Goal: Task Accomplishment & Management: Complete application form

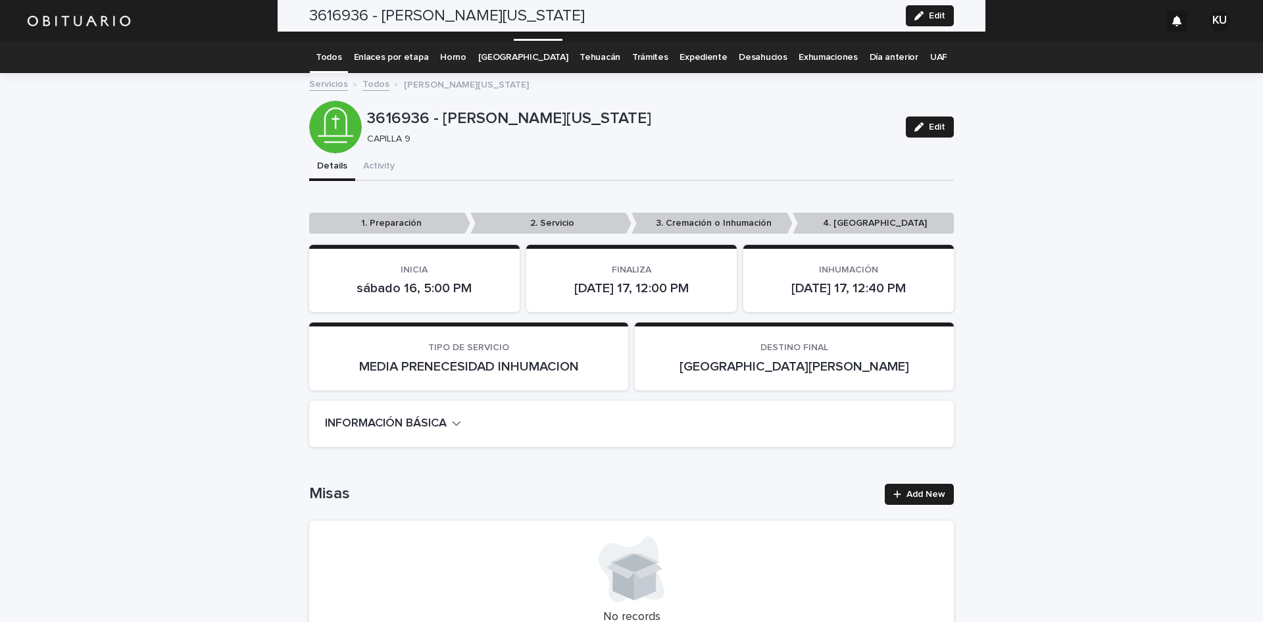
scroll to position [427, 0]
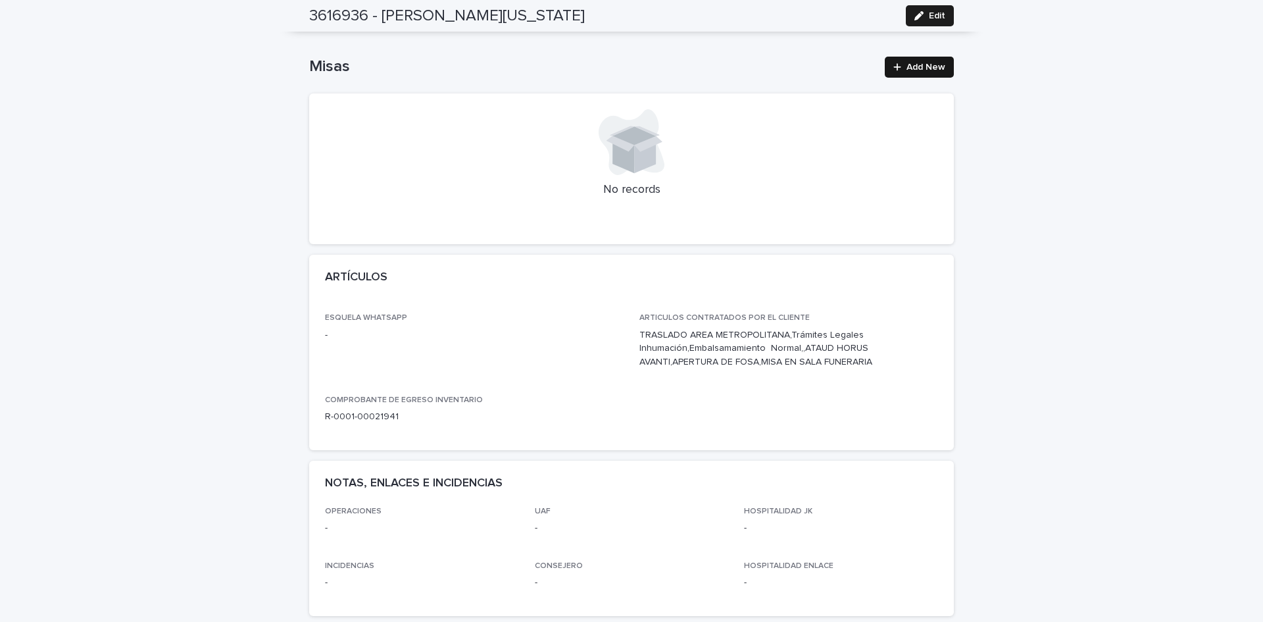
click at [894, 64] on icon at bounding box center [897, 66] width 7 height 7
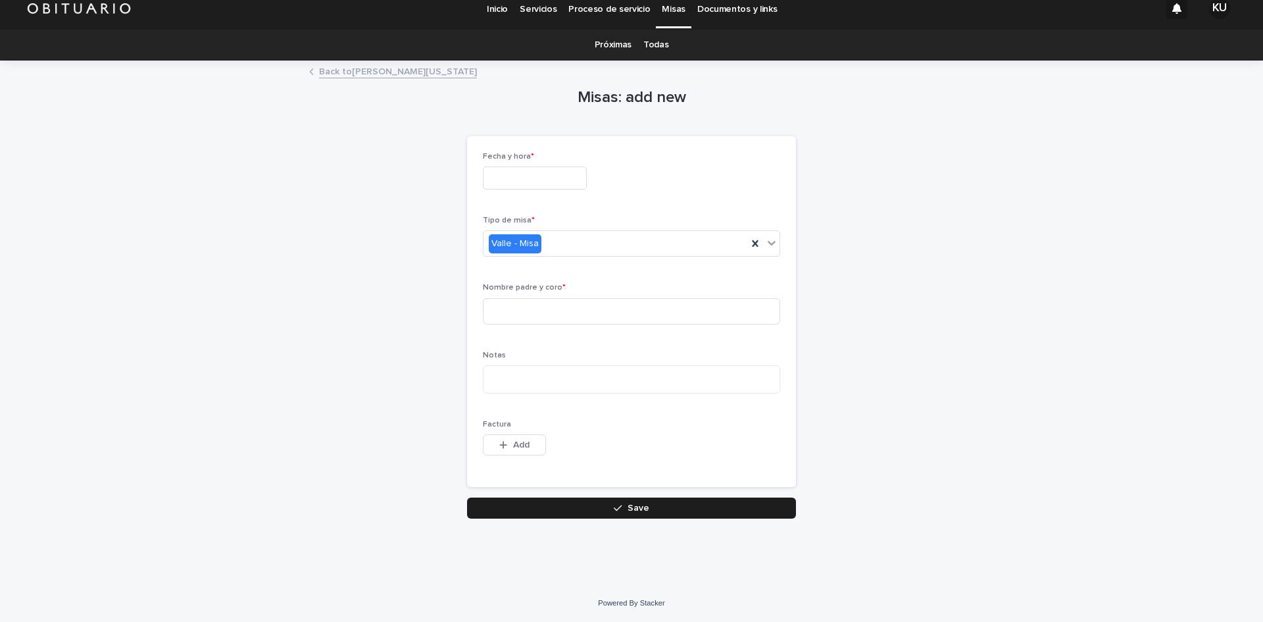
click at [565, 181] on input "text" at bounding box center [535, 177] width 104 height 23
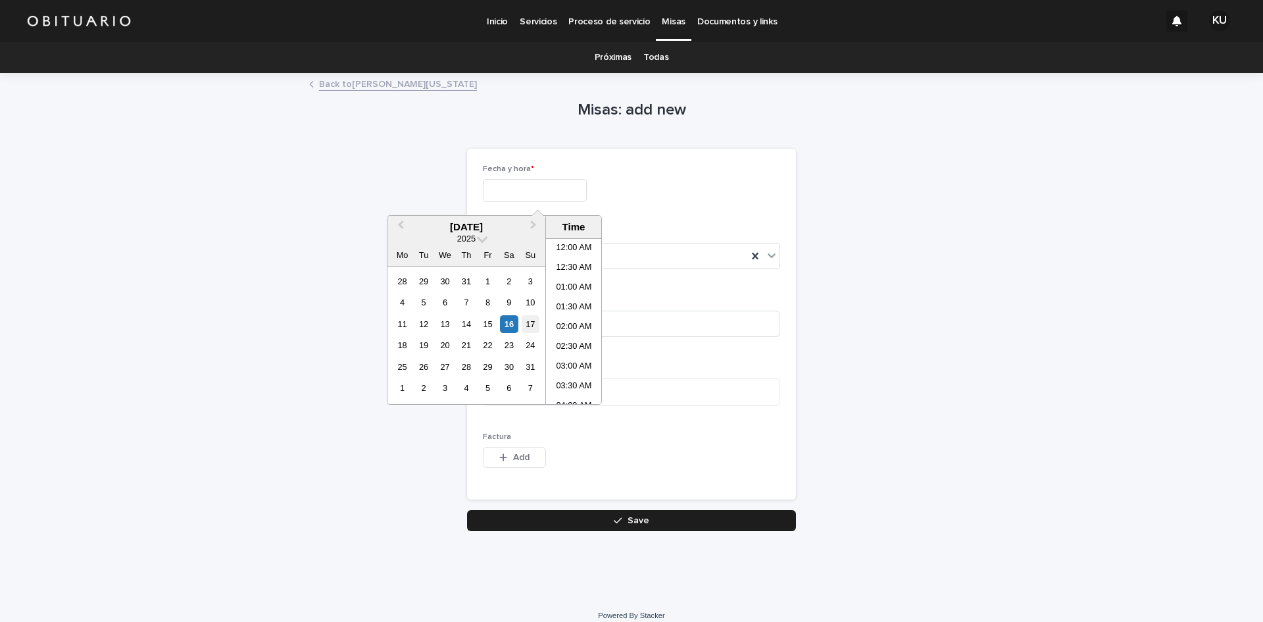
scroll to position [697, 0]
click at [523, 323] on div "17" at bounding box center [531, 324] width 18 height 18
click at [579, 271] on li "02:00 PM" at bounding box center [574, 280] width 56 height 20
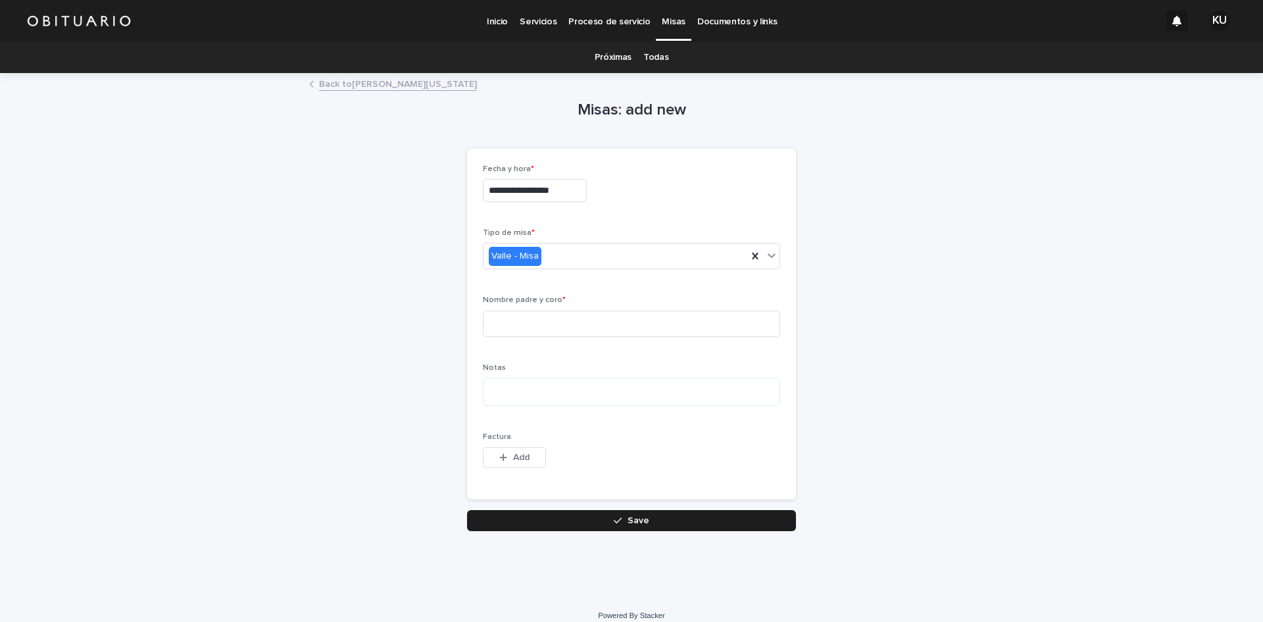
click at [579, 271] on div "Tipo de misa * [PERSON_NAME] - Misa" at bounding box center [631, 253] width 297 height 51
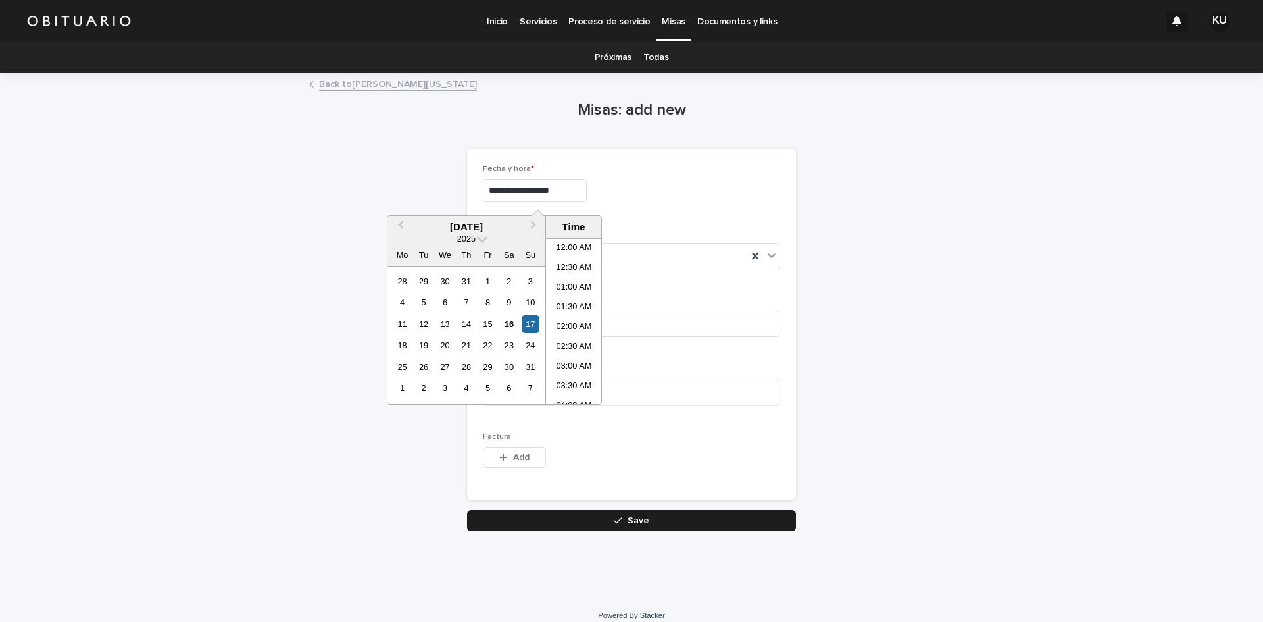
drag, startPoint x: 582, startPoint y: 181, endPoint x: 572, endPoint y: 203, distance: 23.6
click at [581, 182] on input "**********" at bounding box center [535, 190] width 104 height 23
click at [568, 333] on li "11:00 AM" at bounding box center [574, 343] width 56 height 20
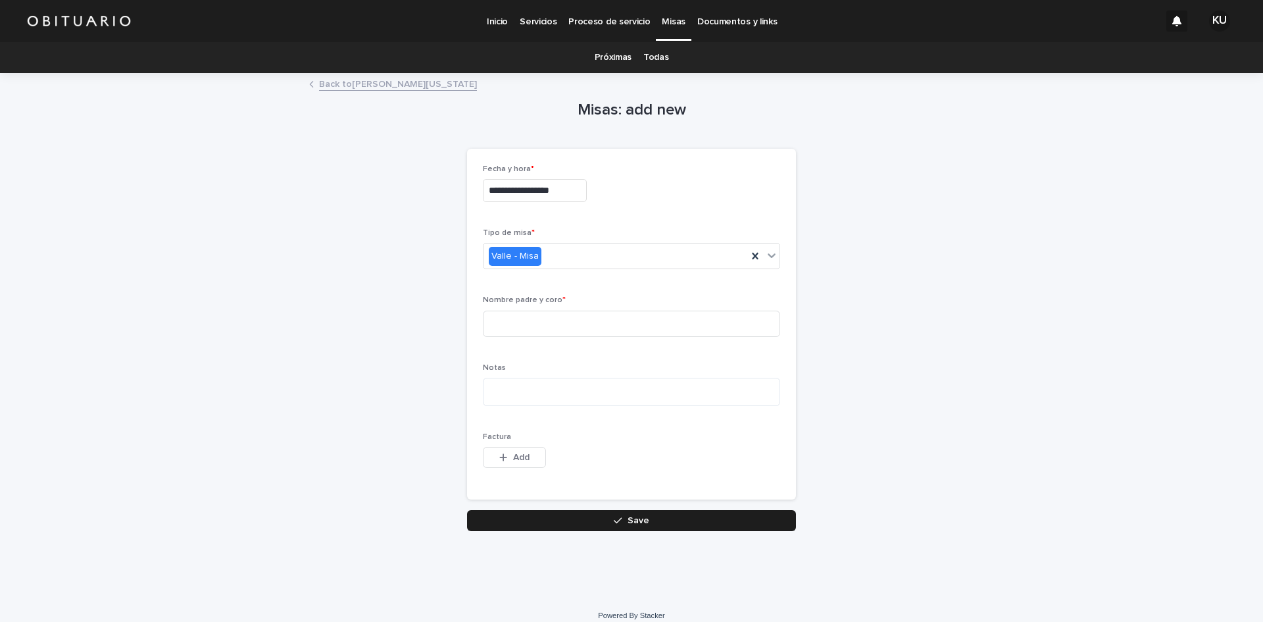
type input "**********"
click at [613, 318] on input at bounding box center [631, 324] width 297 height 26
type input "*"
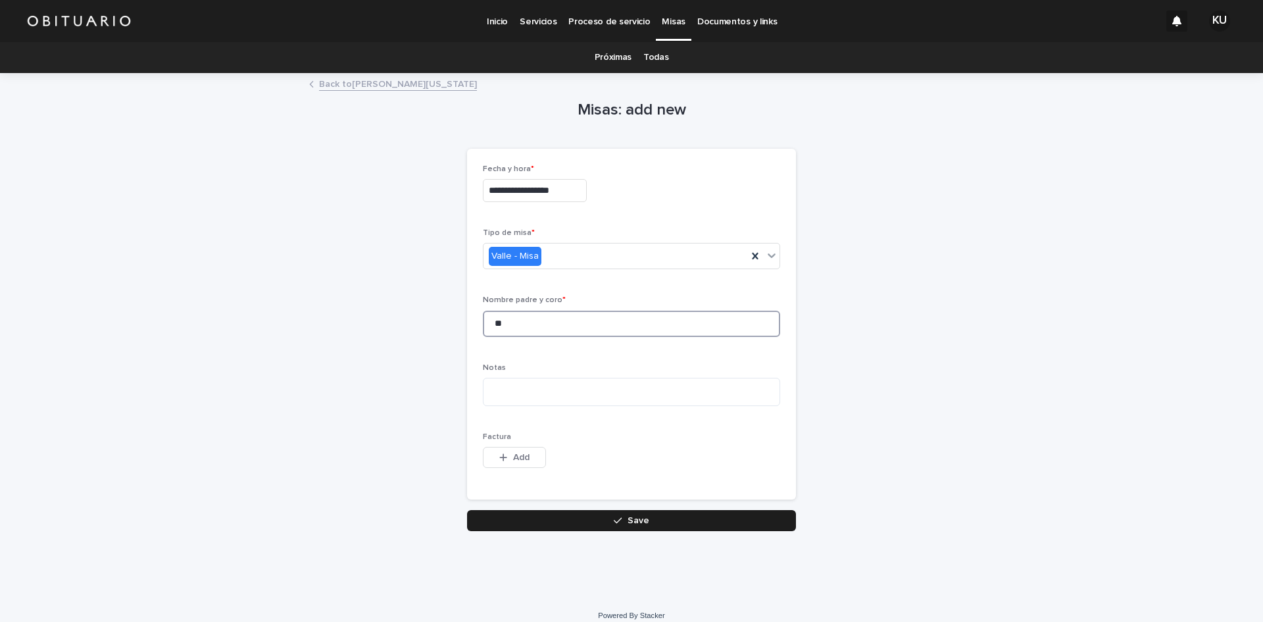
type input "*"
type input "**********"
click at [605, 515] on button "Save" at bounding box center [631, 520] width 329 height 21
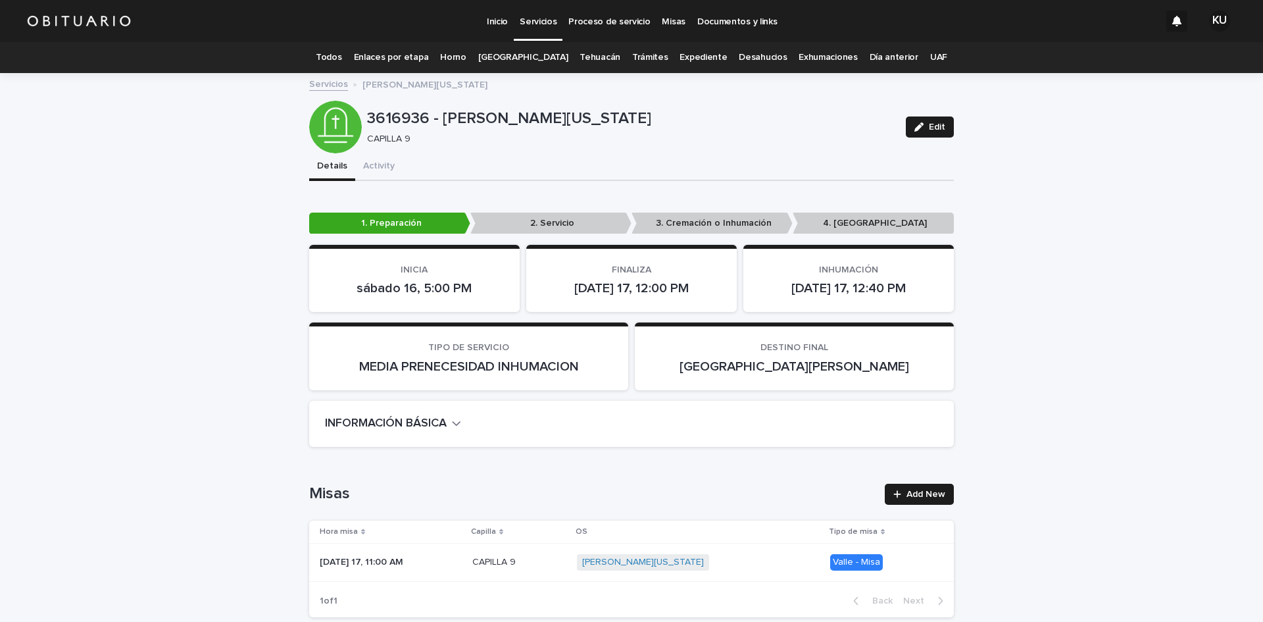
click at [341, 59] on link "Todos" at bounding box center [329, 57] width 26 height 31
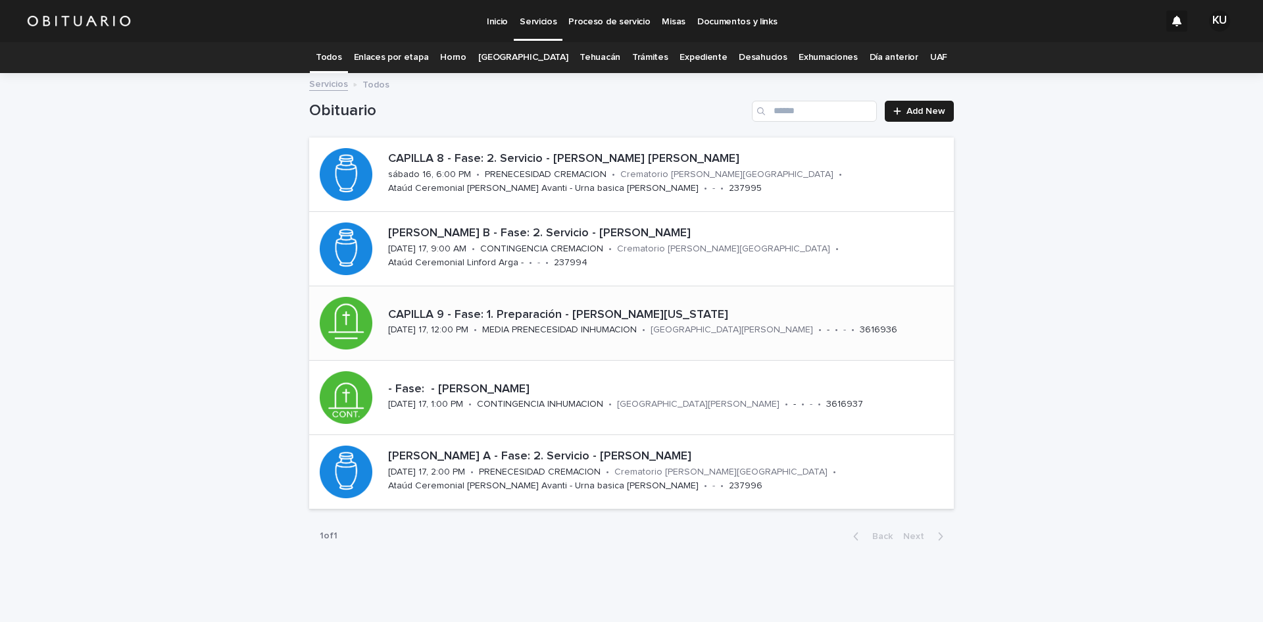
click at [634, 324] on div "MEDIA PRENECESIDAD INHUMACION" at bounding box center [559, 329] width 155 height 14
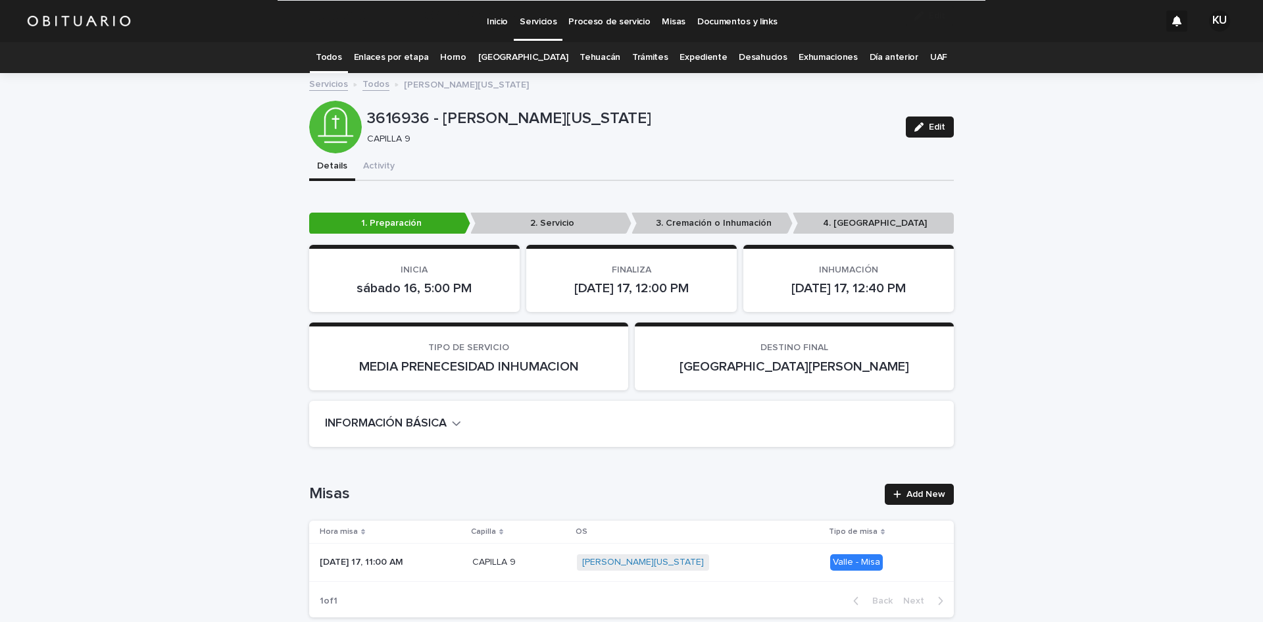
scroll to position [3060, 0]
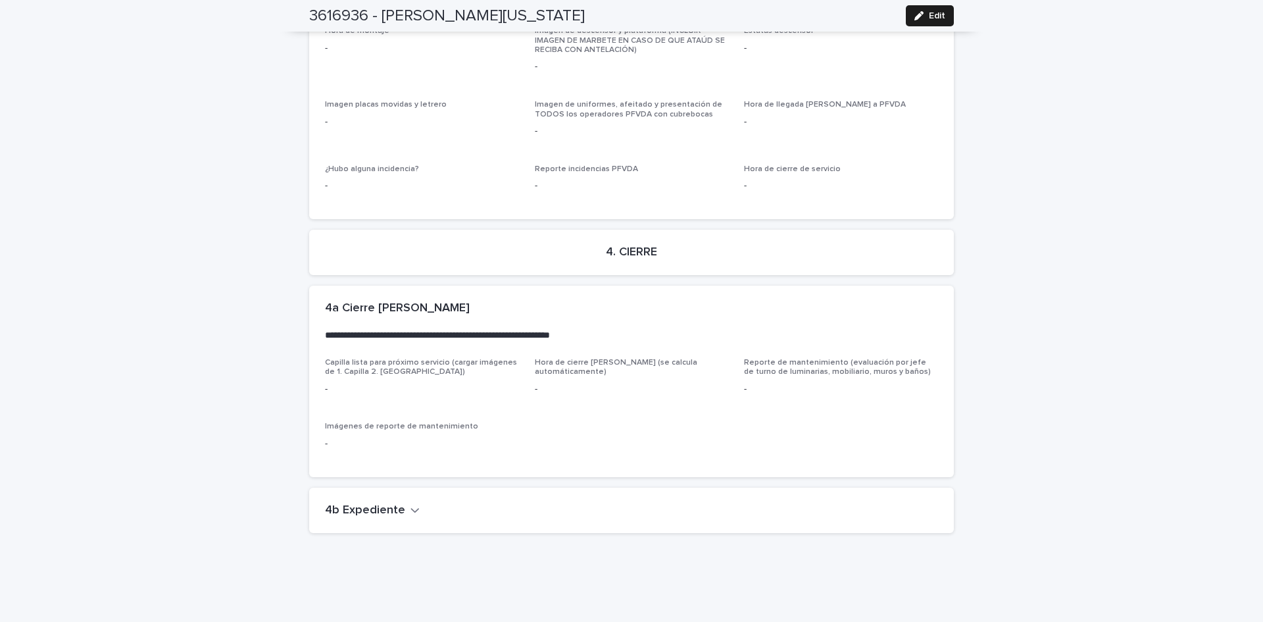
click at [398, 503] on button "4b Expediente" at bounding box center [372, 510] width 95 height 14
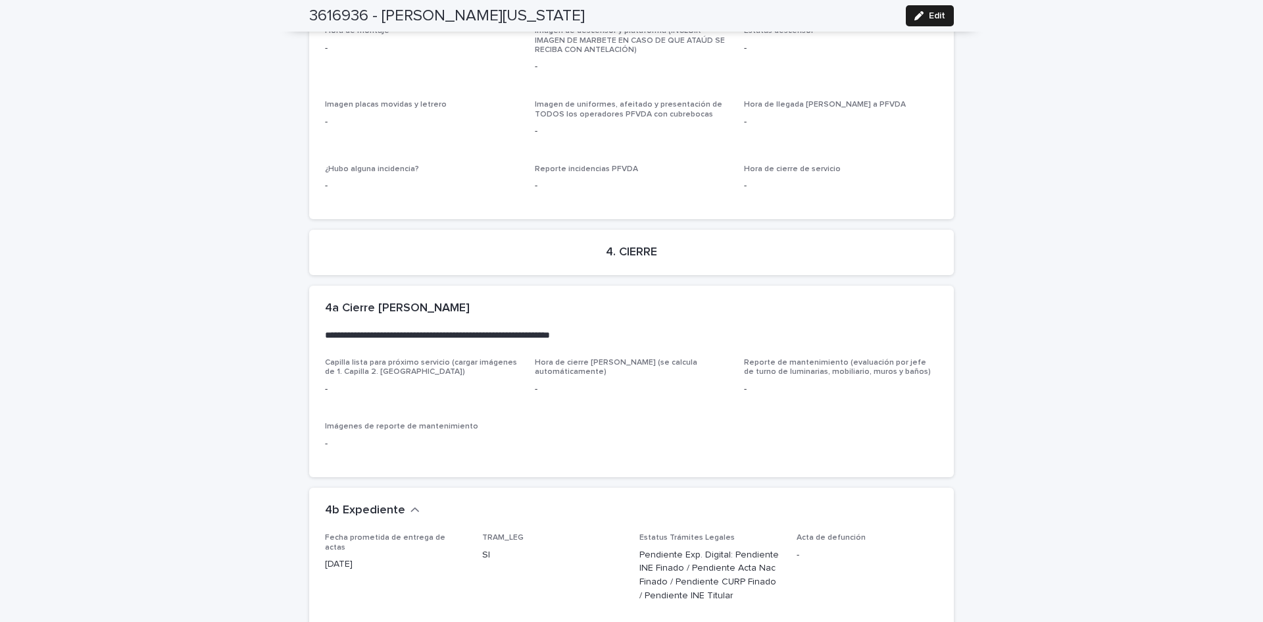
scroll to position [3492, 0]
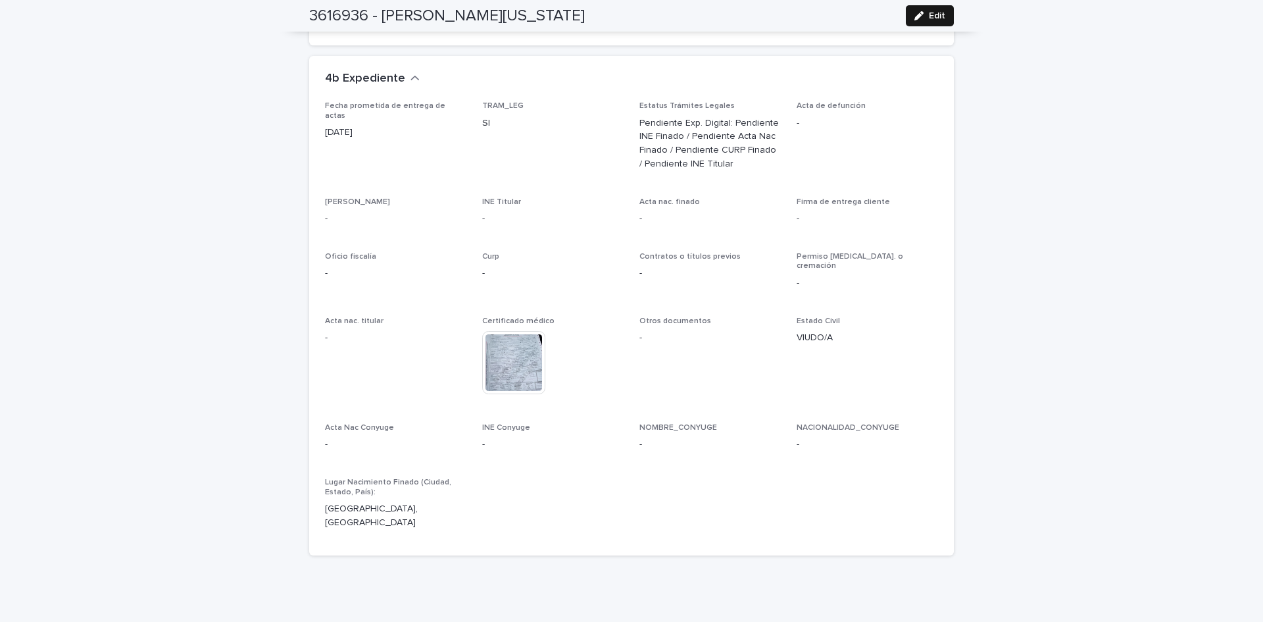
click at [918, 14] on icon "button" at bounding box center [919, 15] width 9 height 9
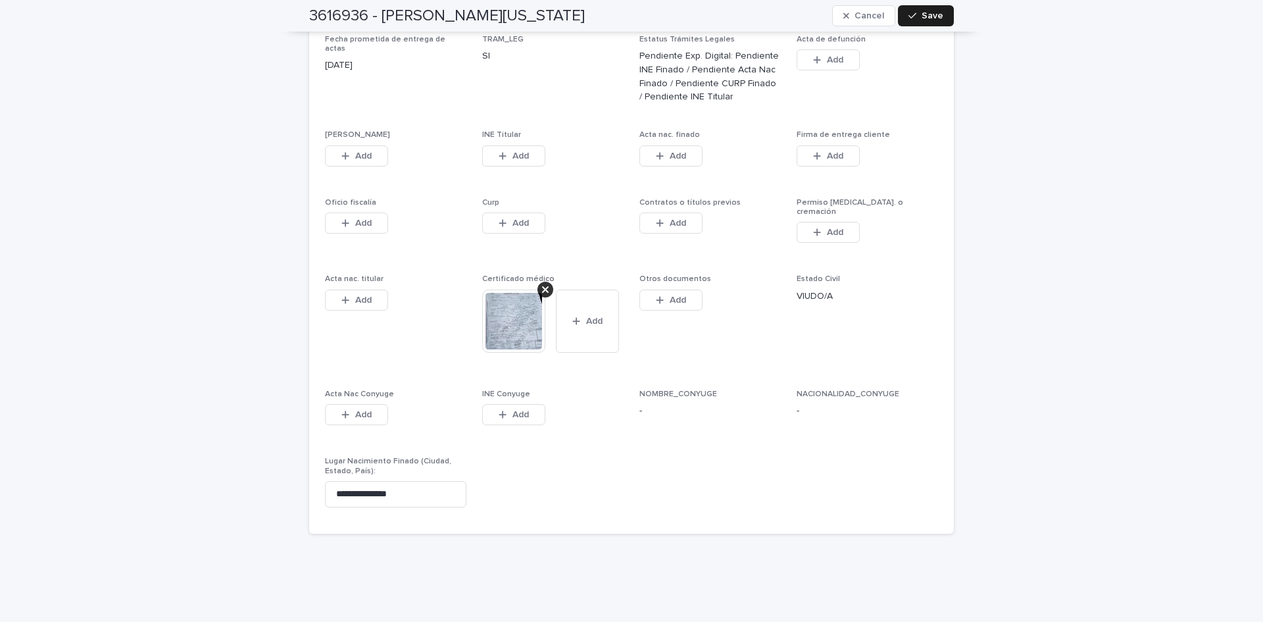
scroll to position [3936, 0]
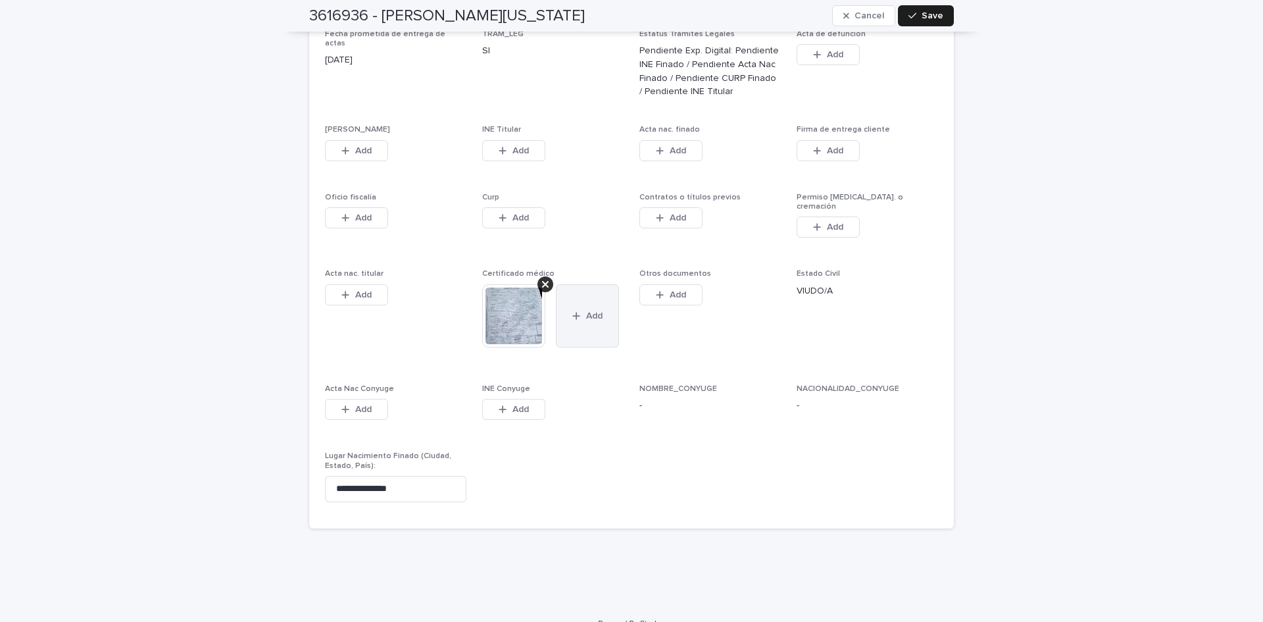
click at [607, 302] on button "Add" at bounding box center [587, 315] width 63 height 63
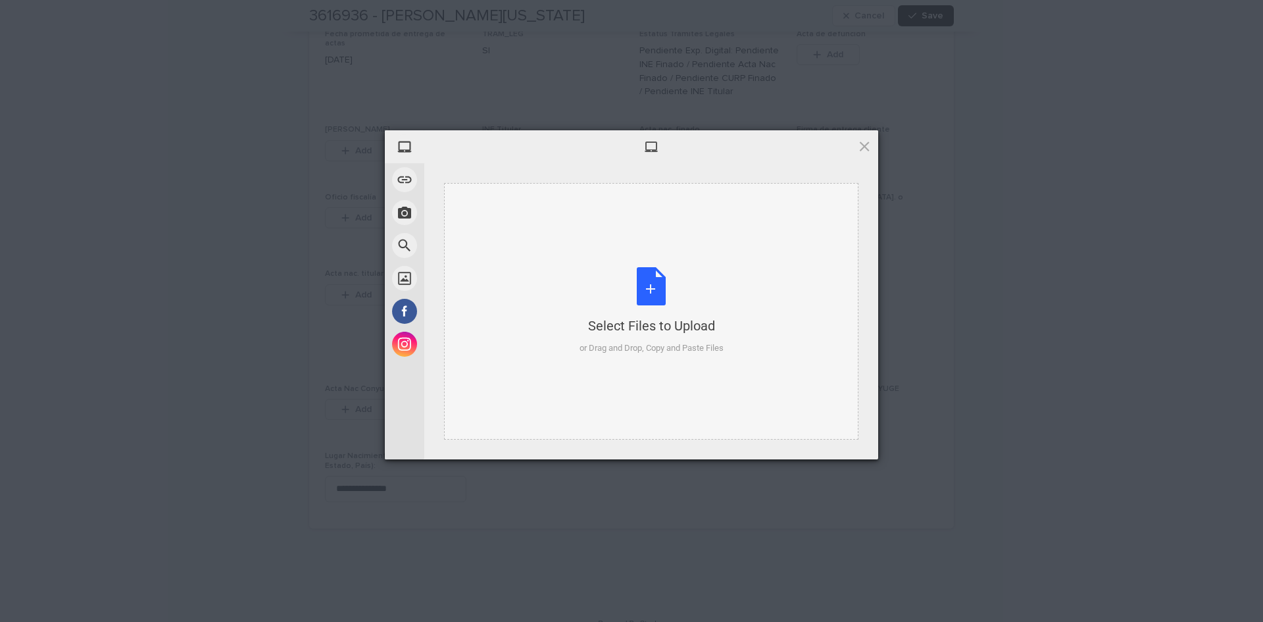
click at [652, 282] on div "Select Files to Upload or Drag and Drop, Copy and Paste Files" at bounding box center [652, 311] width 144 height 88
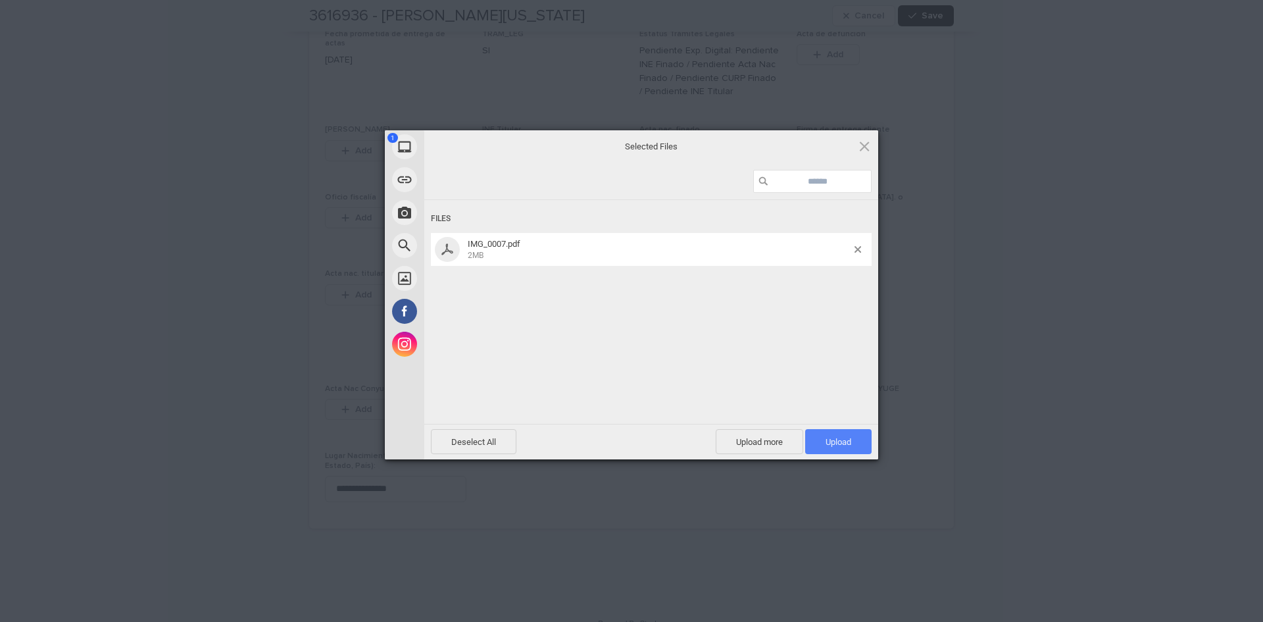
click at [822, 440] on span "Upload 1" at bounding box center [838, 441] width 66 height 25
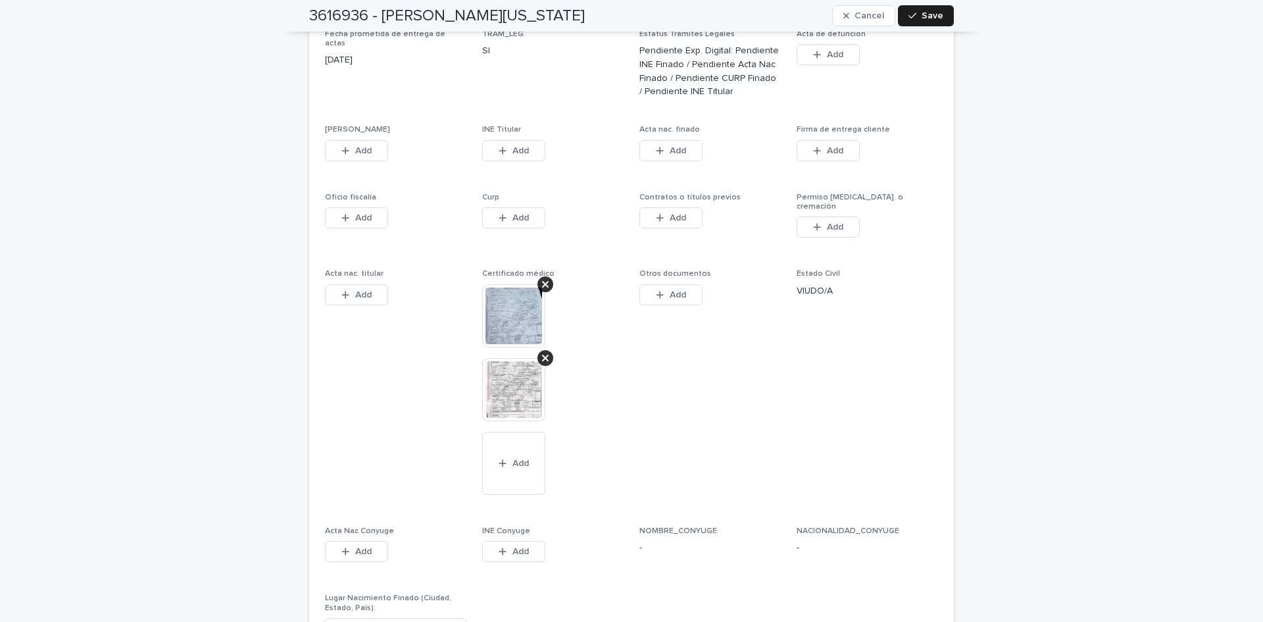
click at [490, 358] on img at bounding box center [513, 389] width 63 height 63
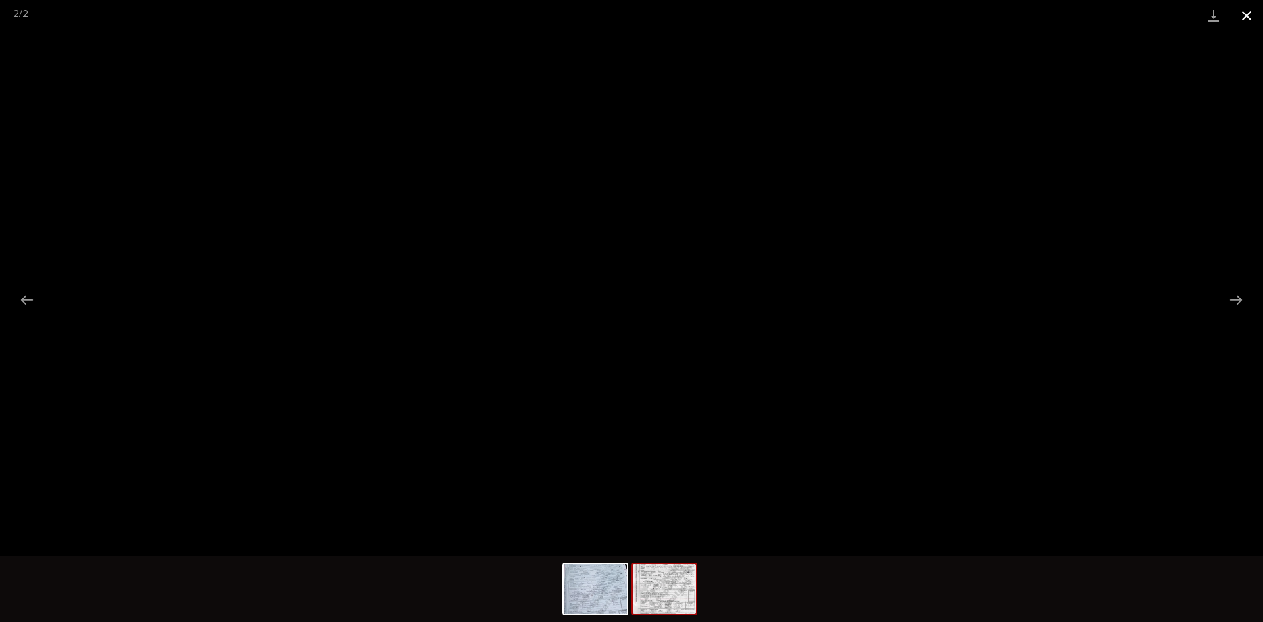
click at [1257, 12] on button "Close gallery" at bounding box center [1246, 15] width 33 height 31
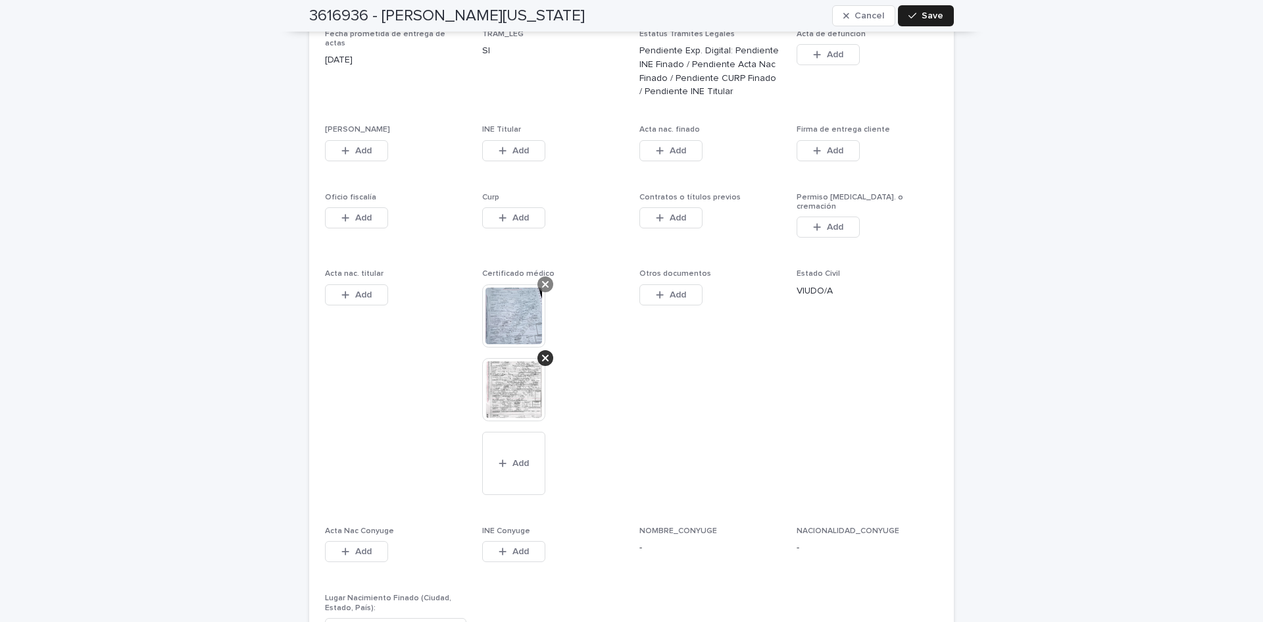
click at [542, 281] on icon at bounding box center [545, 284] width 7 height 7
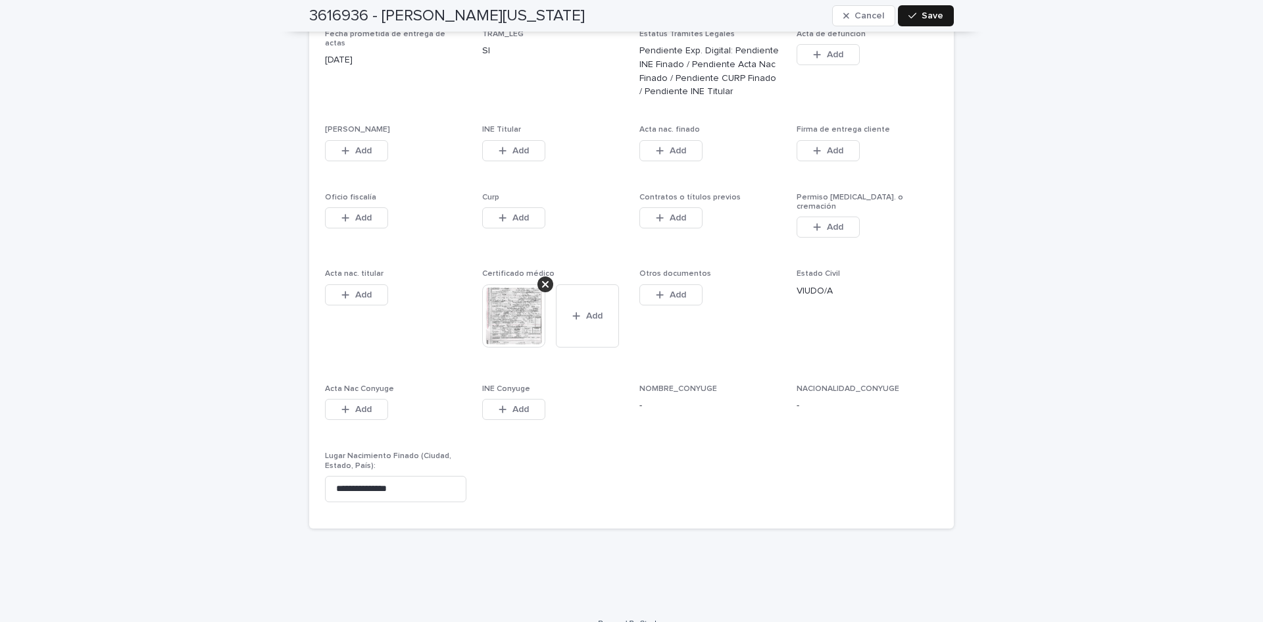
click at [925, 13] on span "Save" at bounding box center [933, 15] width 22 height 9
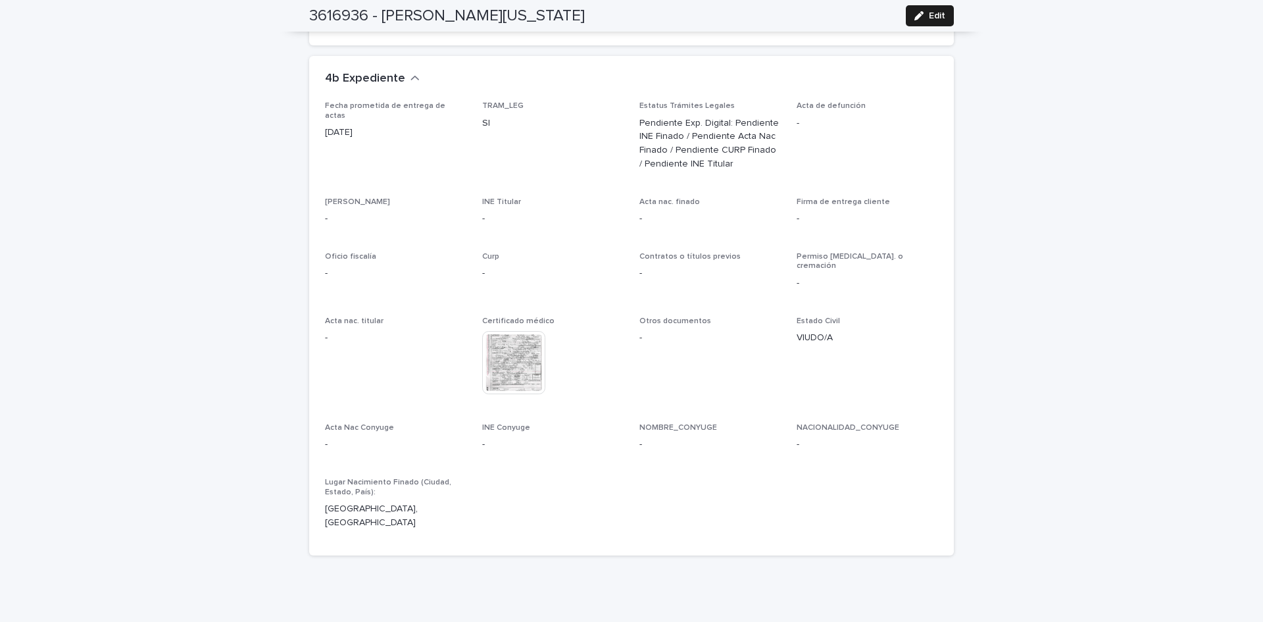
scroll to position [0, 0]
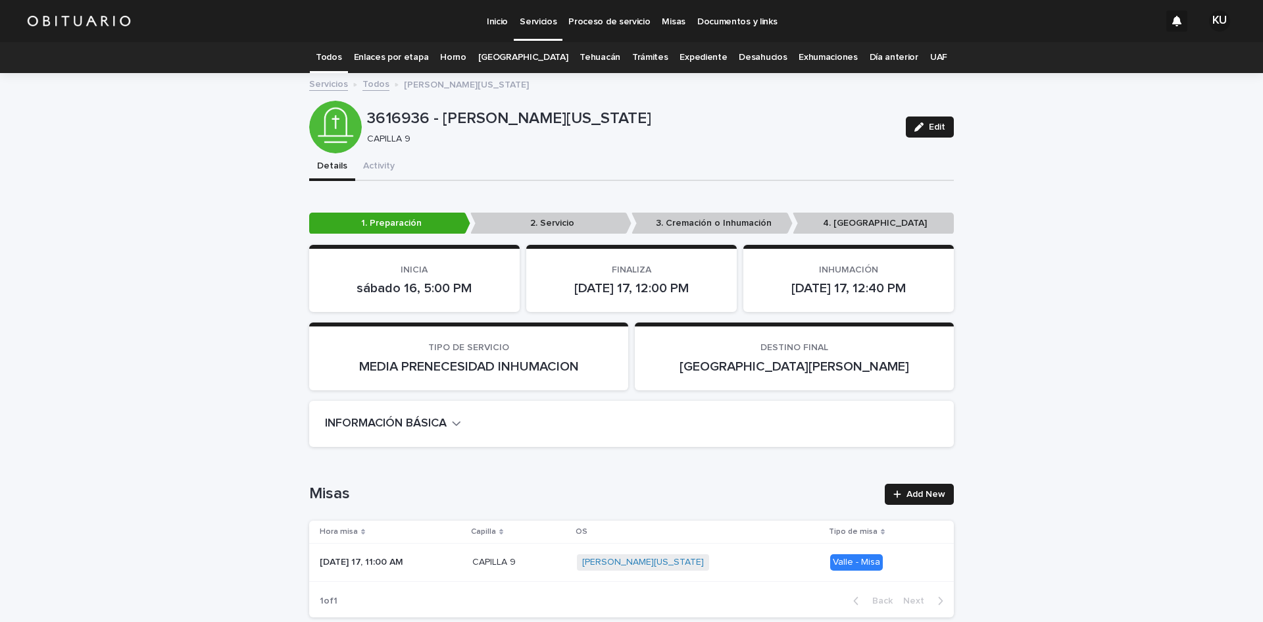
click at [341, 59] on link "Todos" at bounding box center [329, 57] width 26 height 31
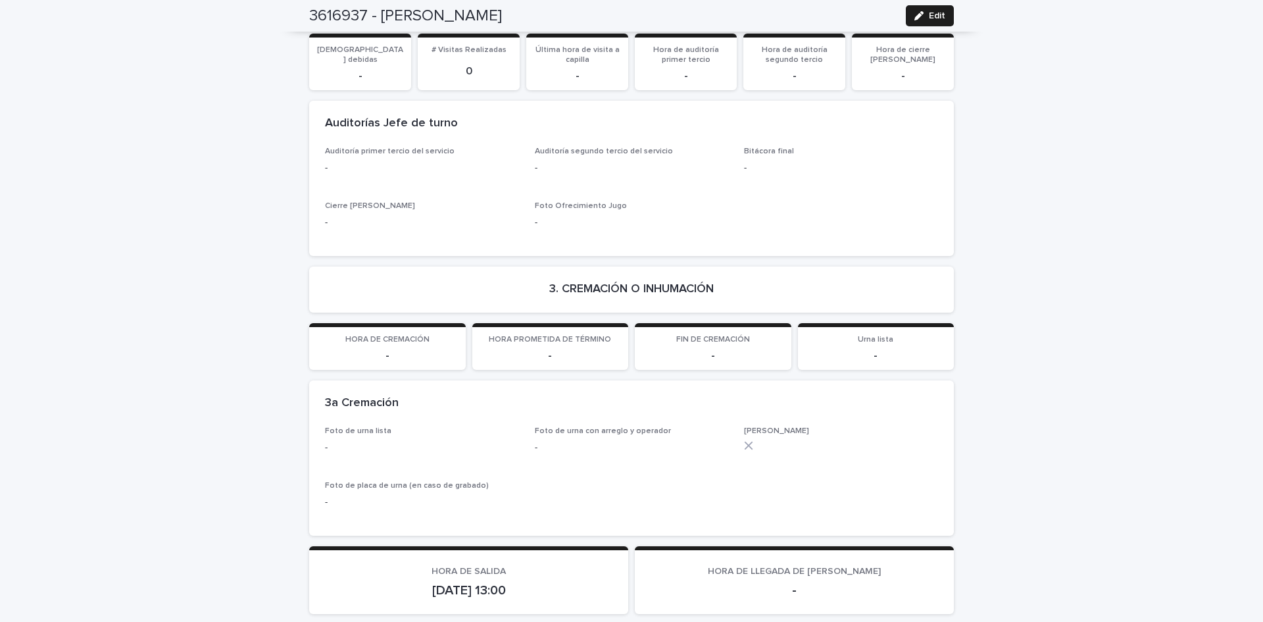
scroll to position [2994, 0]
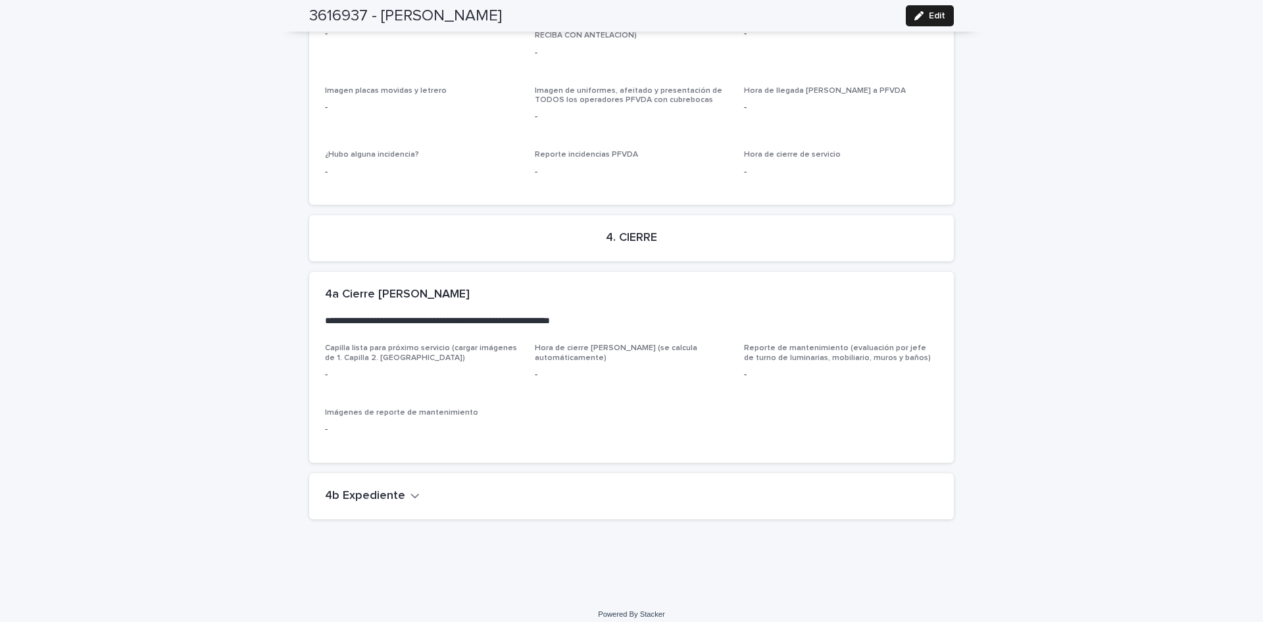
click at [411, 490] on icon "button" at bounding box center [415, 496] width 9 height 12
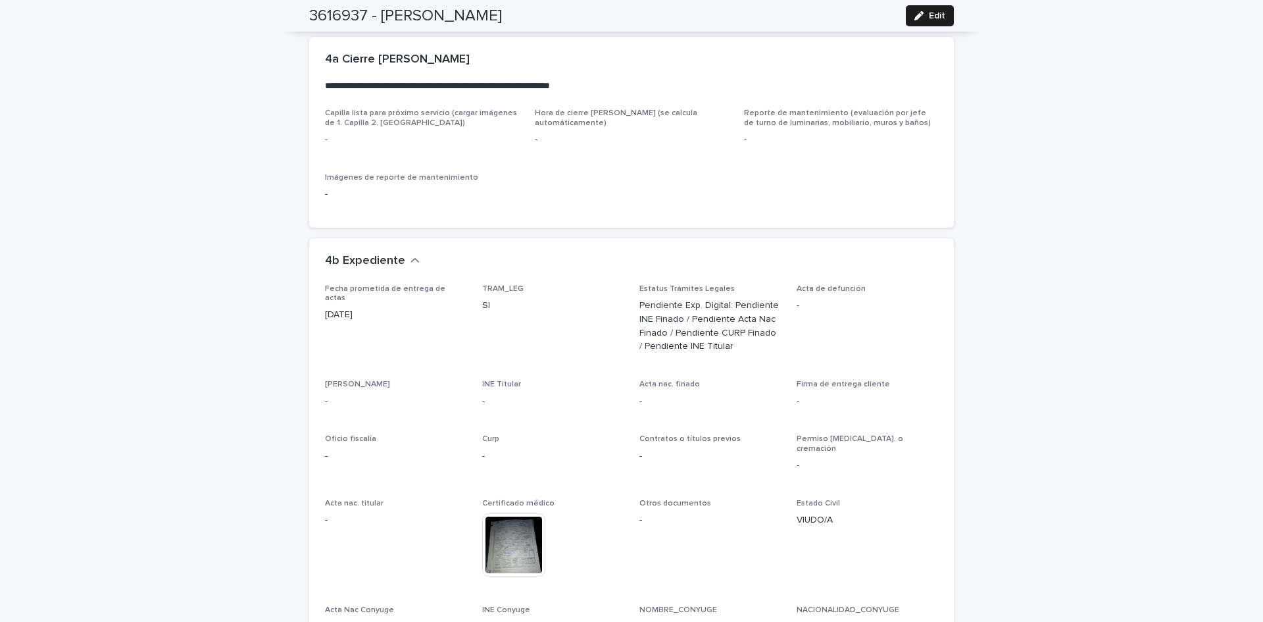
scroll to position [3425, 0]
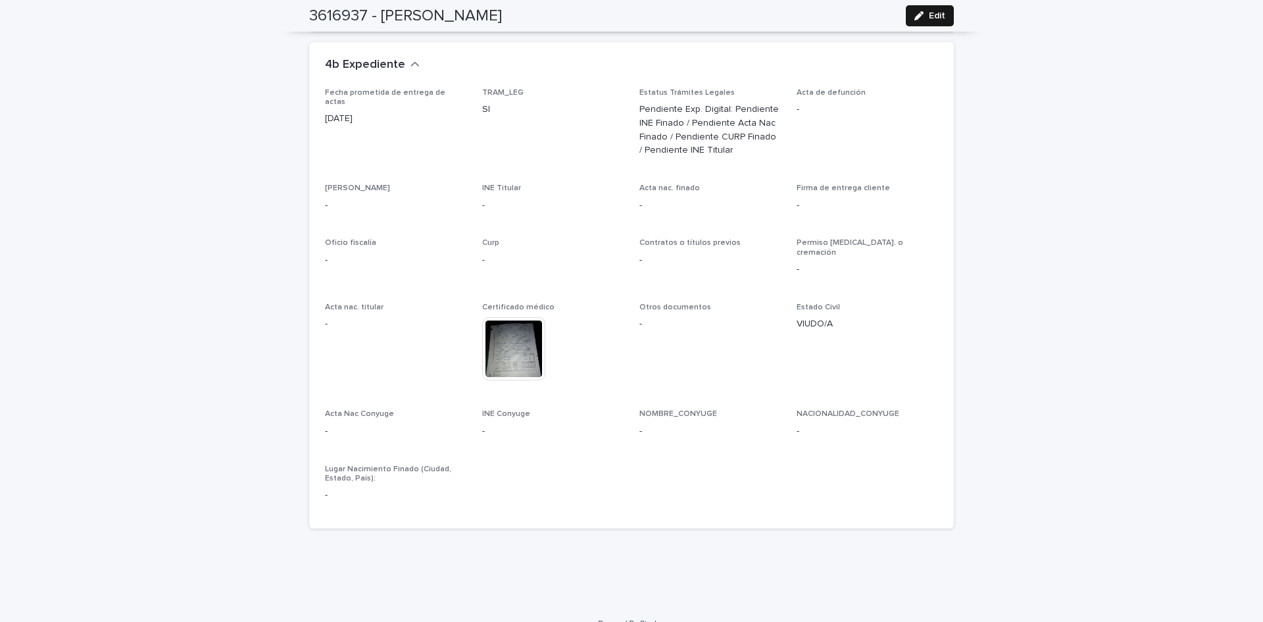
click at [922, 17] on div "button" at bounding box center [922, 15] width 14 height 9
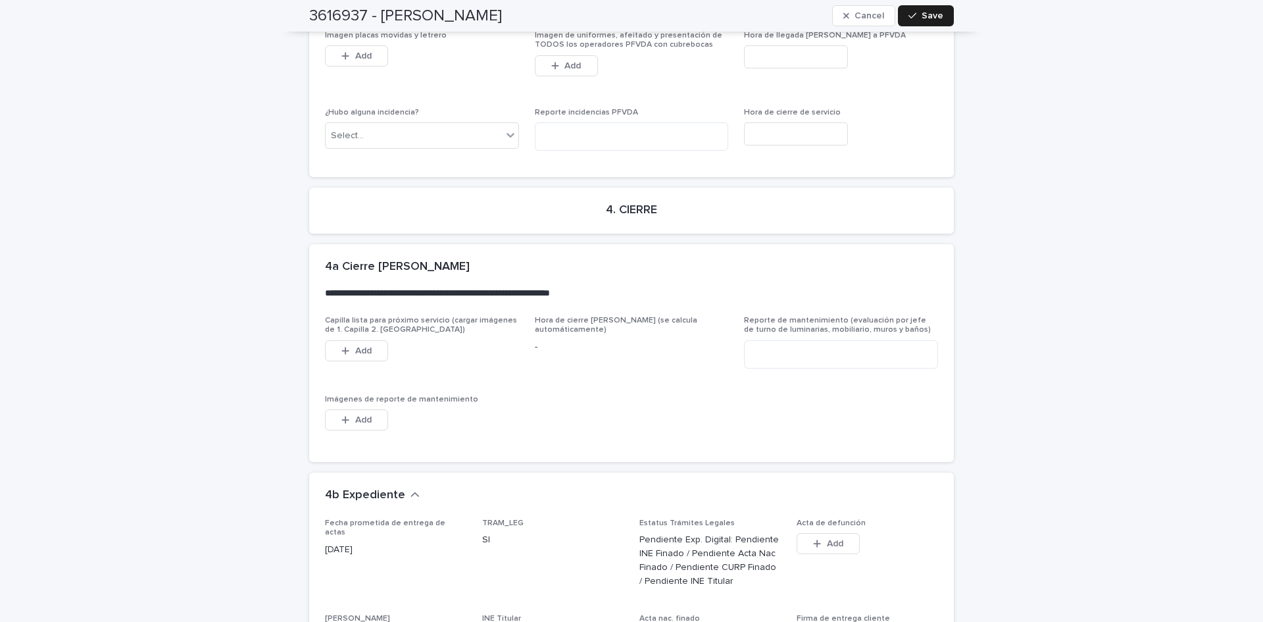
scroll to position [3914, 0]
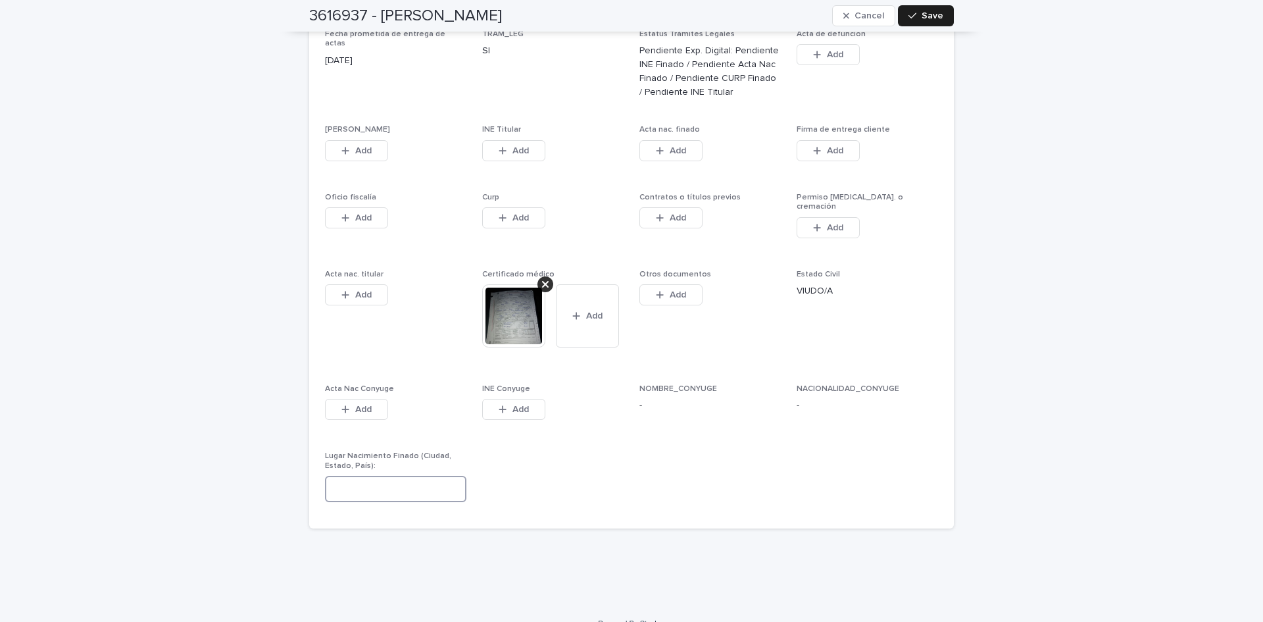
click at [325, 476] on input at bounding box center [395, 489] width 141 height 26
type input "*"
type input "**********"
click at [934, 19] on span "Save" at bounding box center [933, 15] width 22 height 9
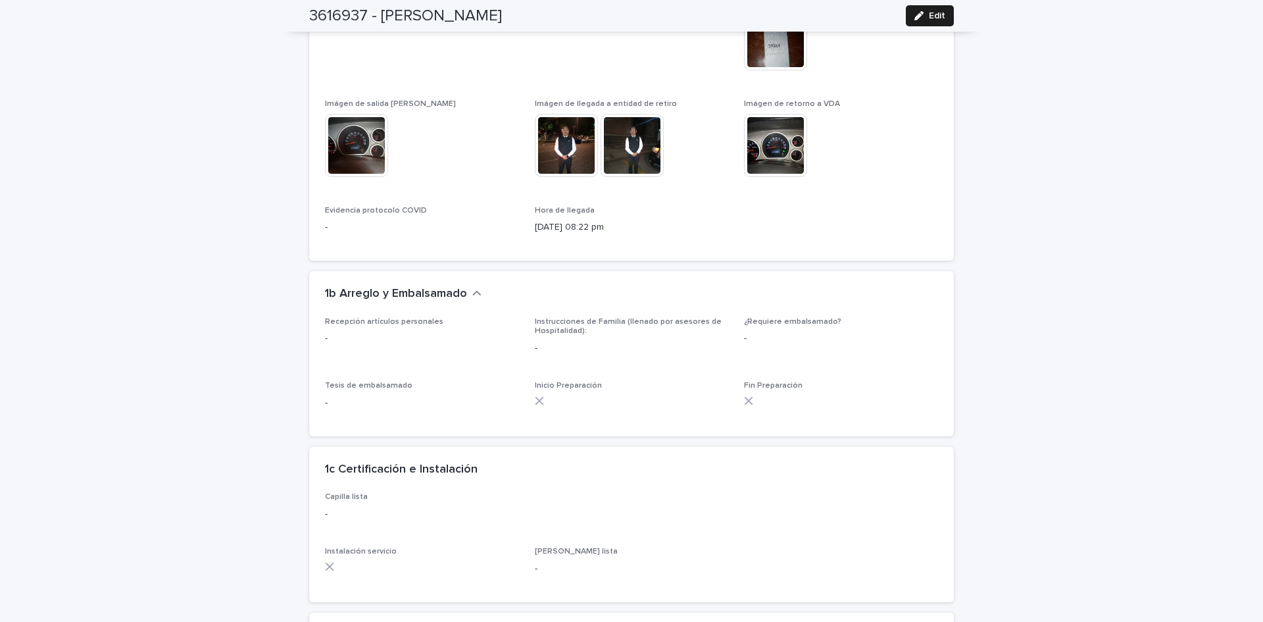
scroll to position [436, 0]
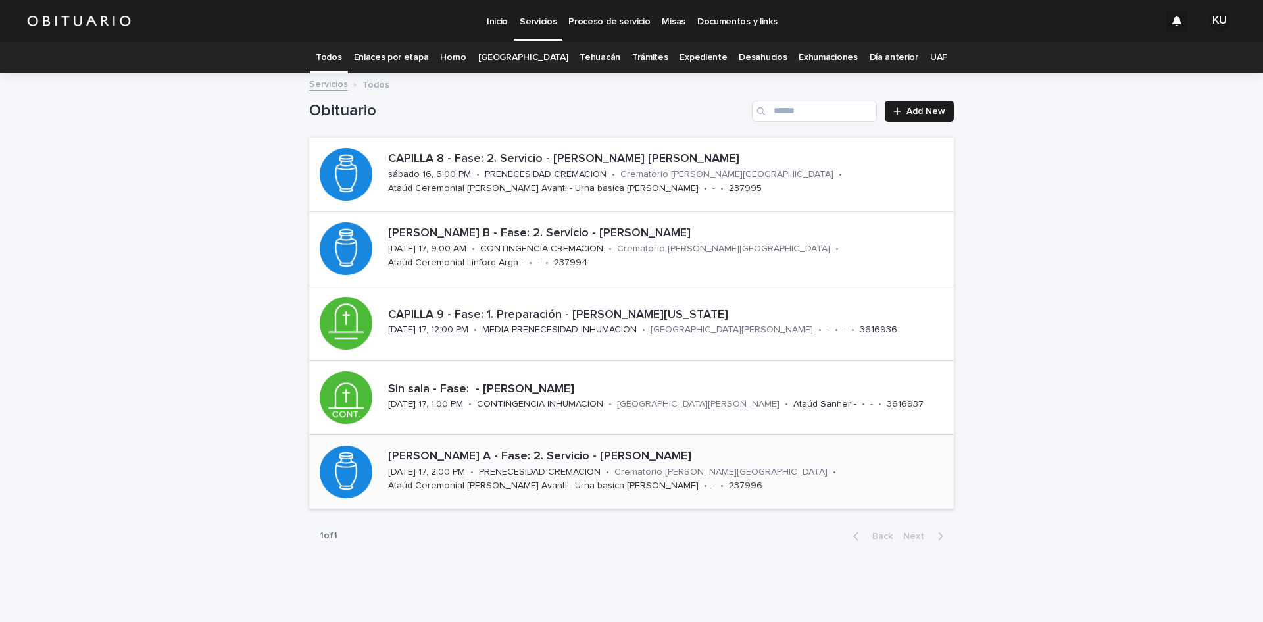
click at [663, 443] on div "[PERSON_NAME] A - Fase: 2. Servicio - [PERSON_NAME] [PERSON_NAME][DATE] 17, 2:0…" at bounding box center [631, 472] width 645 height 74
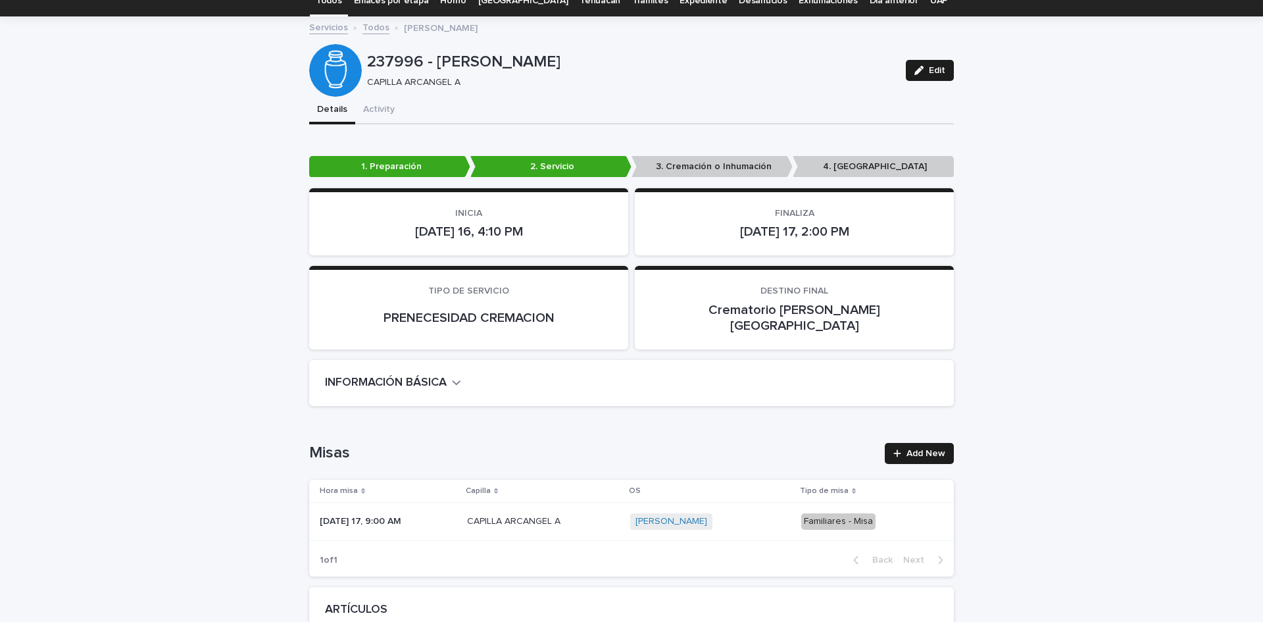
scroll to position [2826, 0]
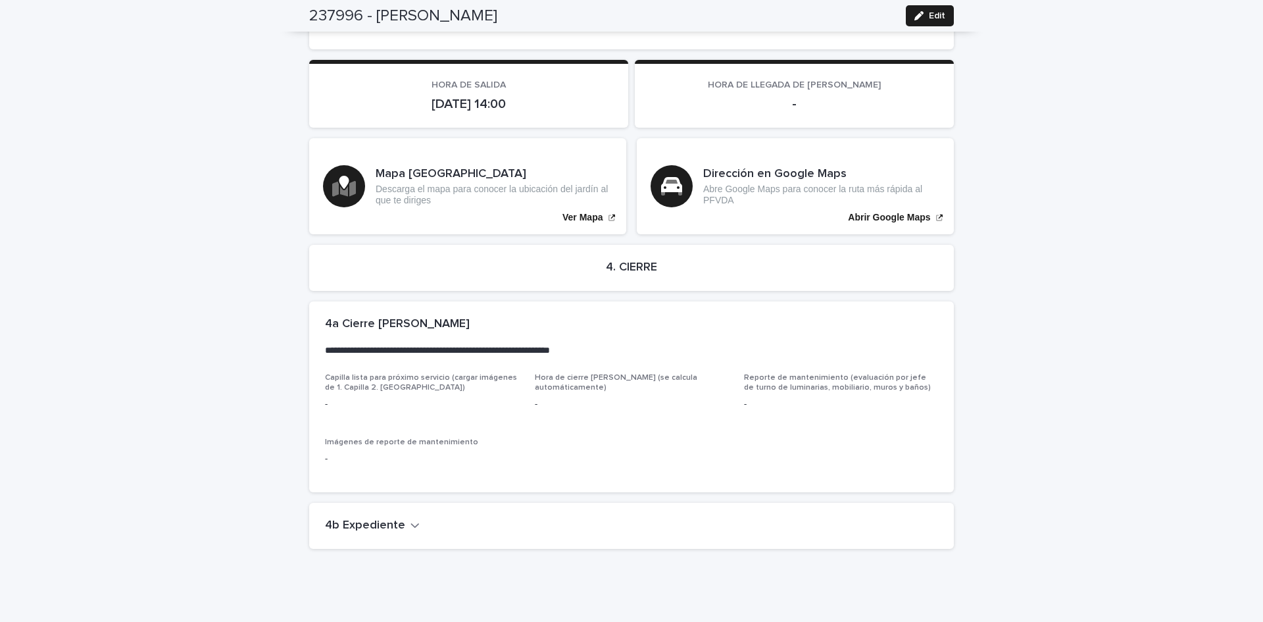
click at [411, 523] on icon "button" at bounding box center [415, 525] width 8 height 5
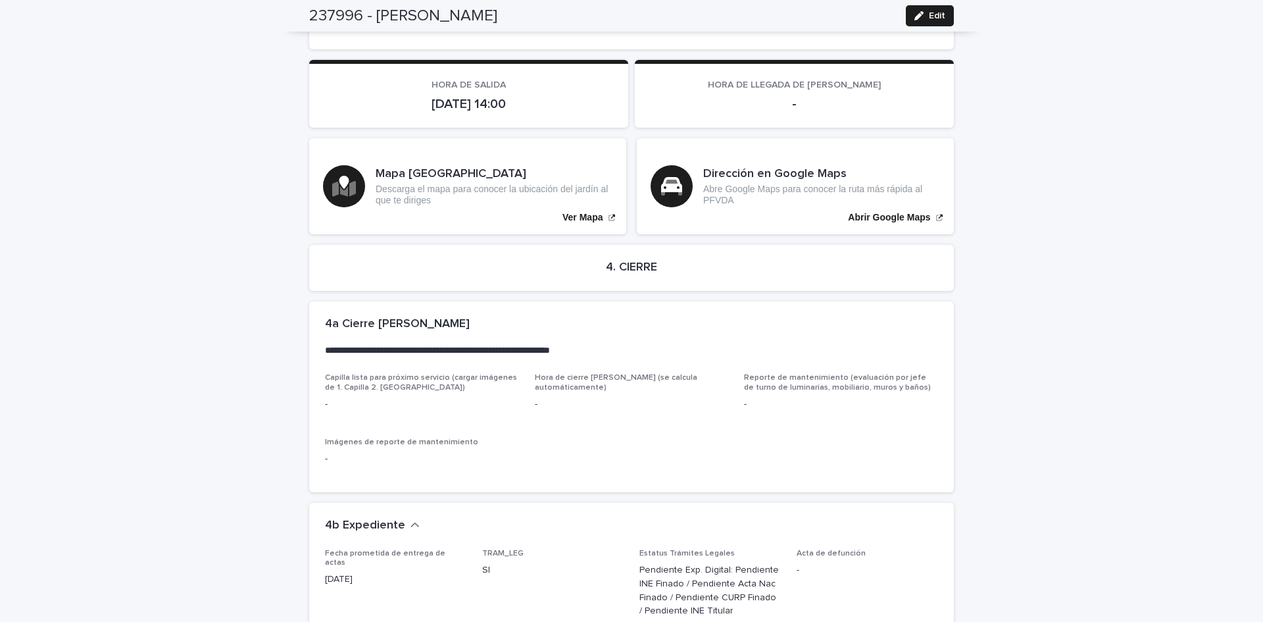
scroll to position [3257, 0]
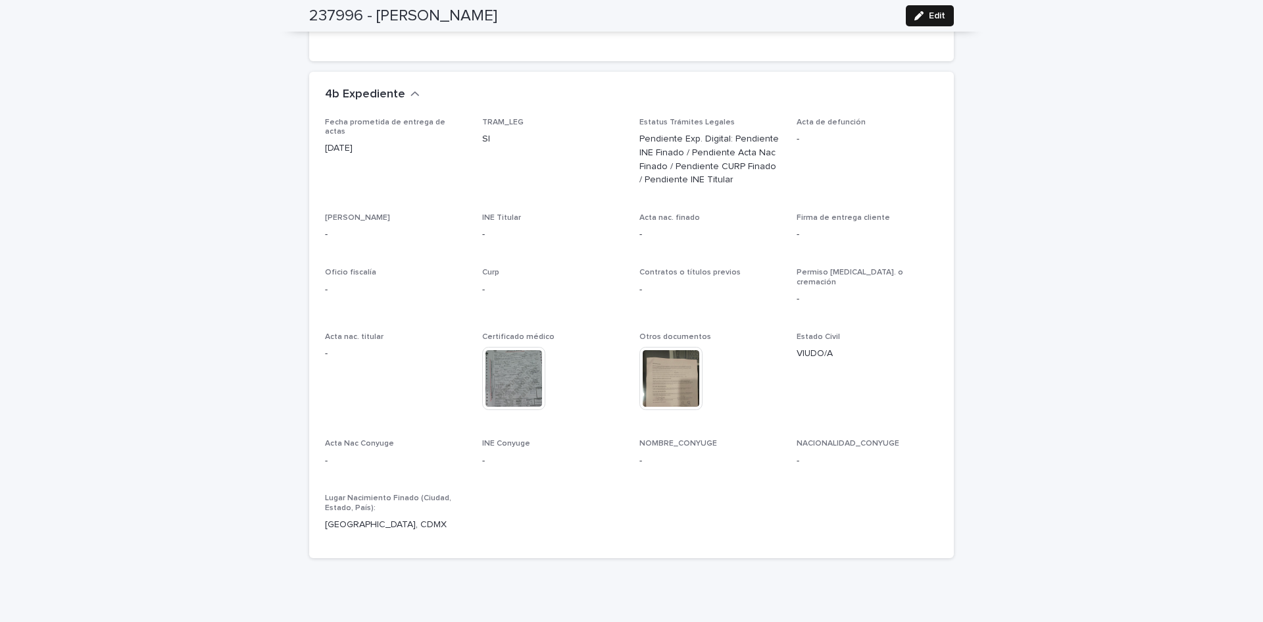
click at [915, 20] on icon "button" at bounding box center [919, 15] width 9 height 9
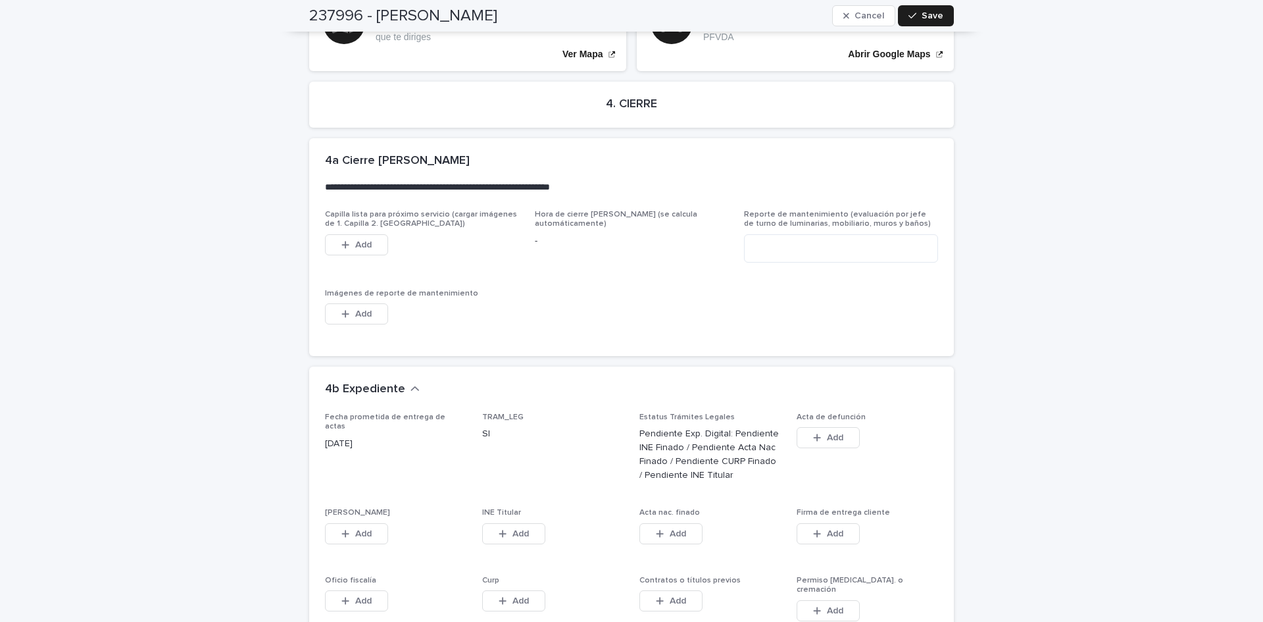
scroll to position [3624, 0]
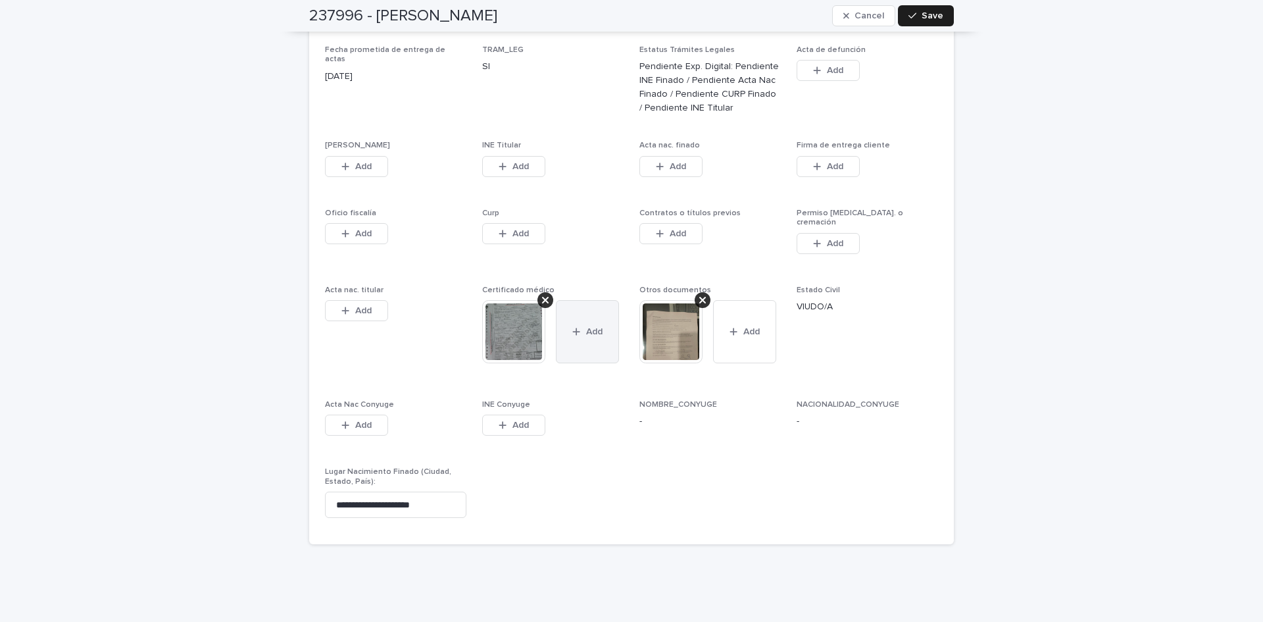
click at [563, 300] on button "Add" at bounding box center [587, 331] width 63 height 63
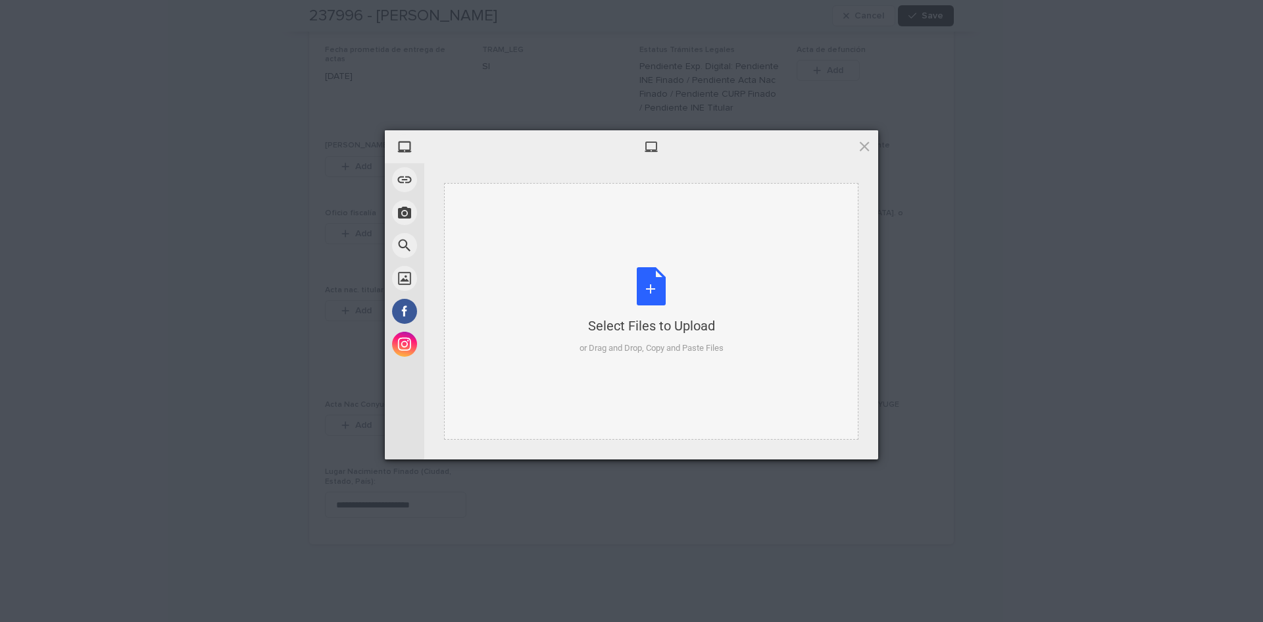
click at [640, 279] on div "Select Files to Upload or Drag and Drop, Copy and Paste Files" at bounding box center [652, 311] width 144 height 88
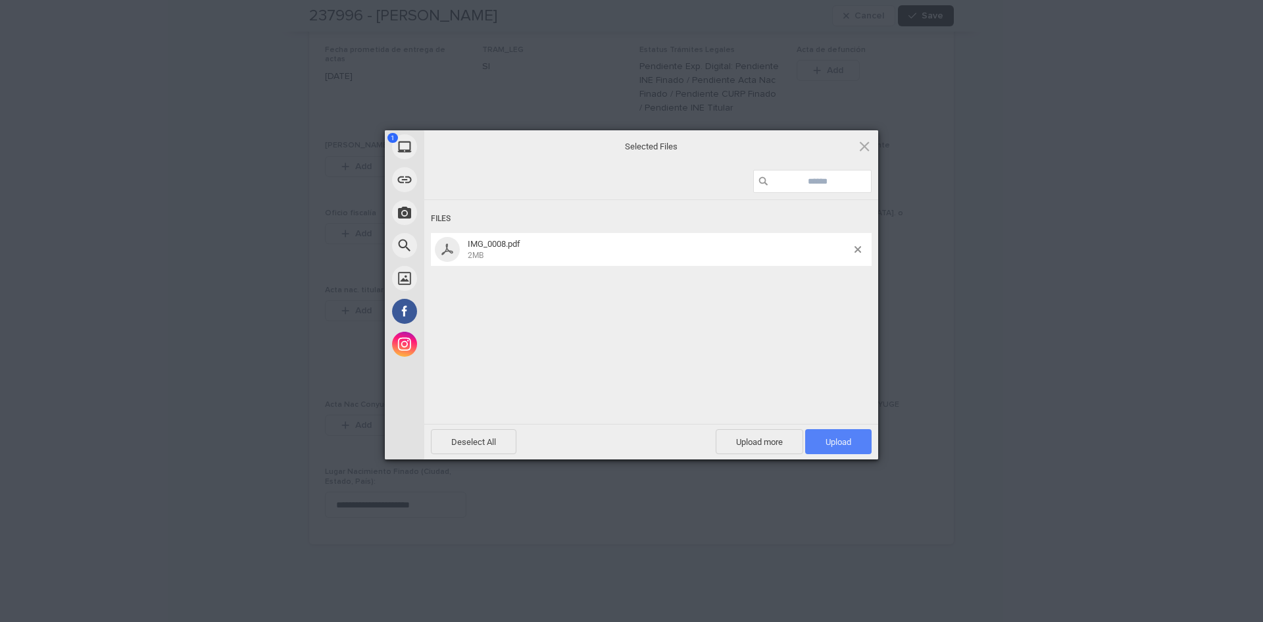
click at [846, 437] on span "Upload 1" at bounding box center [839, 442] width 26 height 10
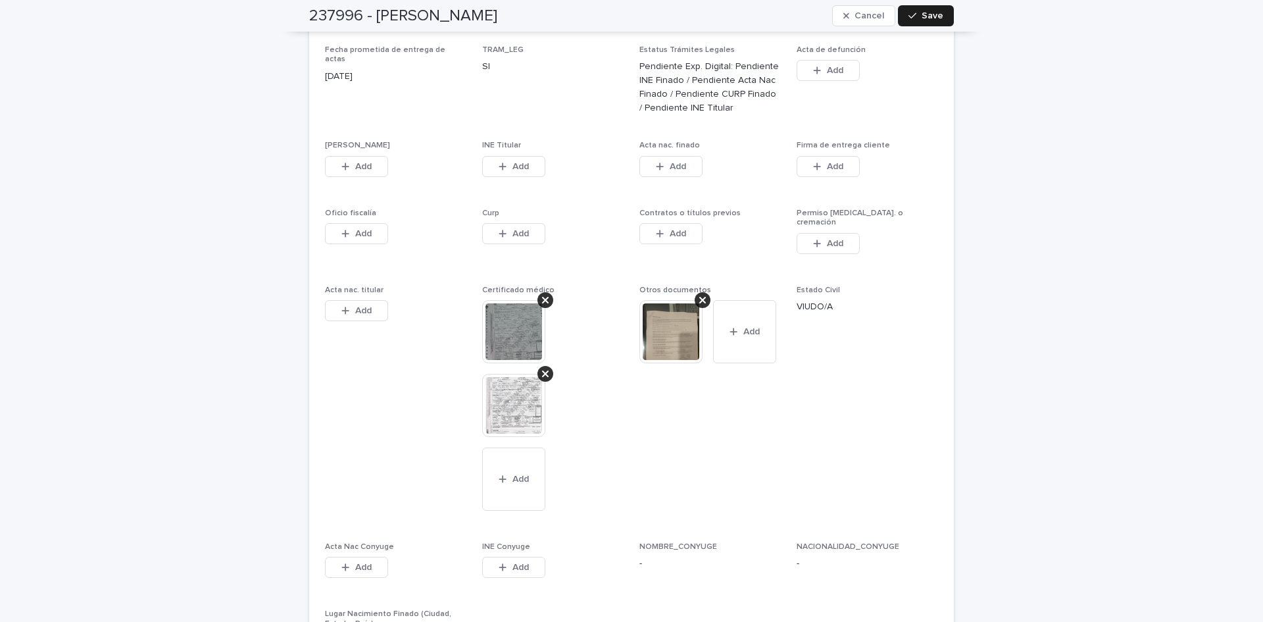
click at [500, 374] on img at bounding box center [513, 405] width 63 height 63
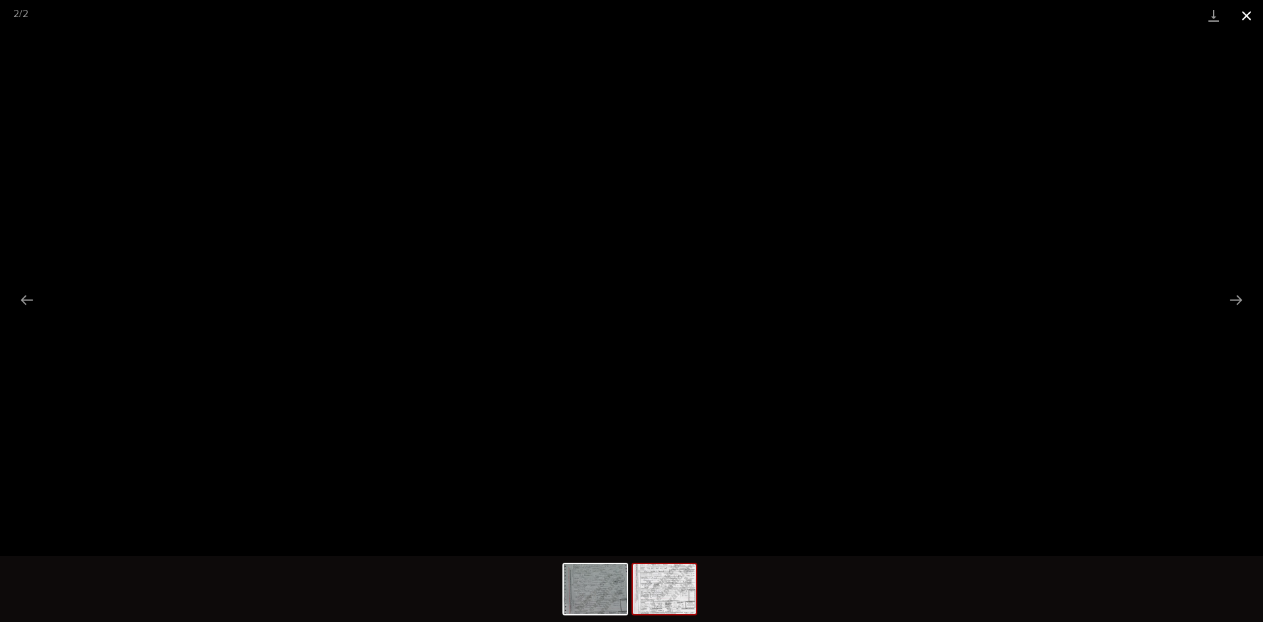
click at [1248, 20] on button "Close gallery" at bounding box center [1246, 15] width 33 height 31
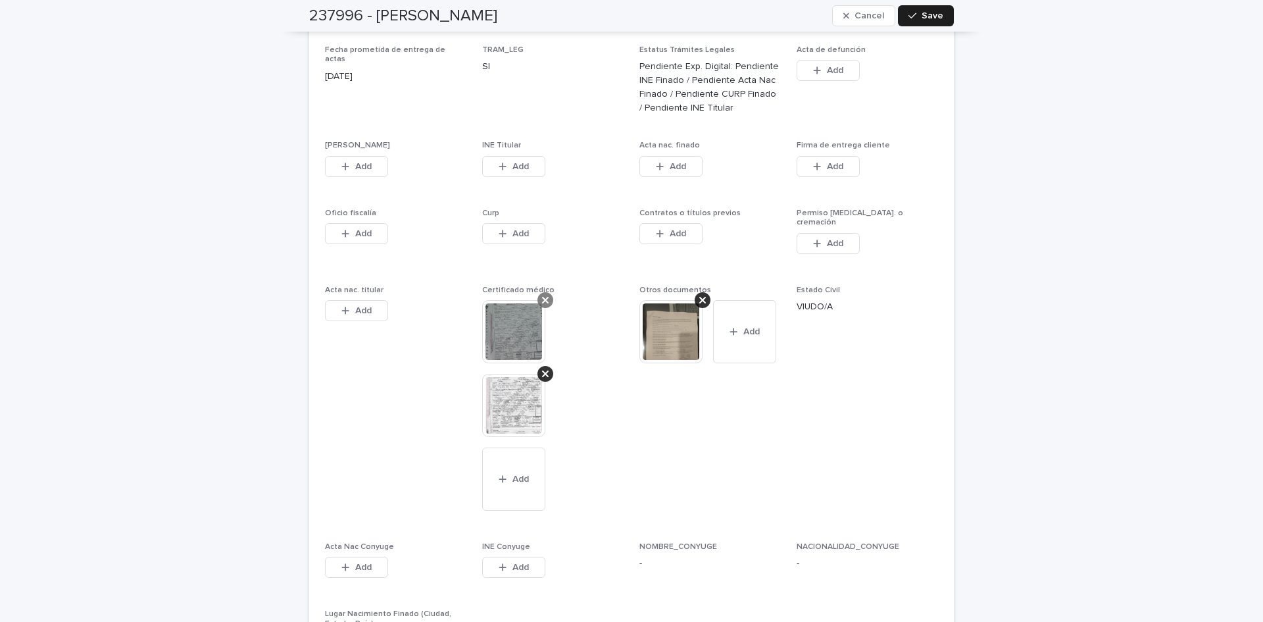
click at [541, 292] on div at bounding box center [546, 300] width 16 height 16
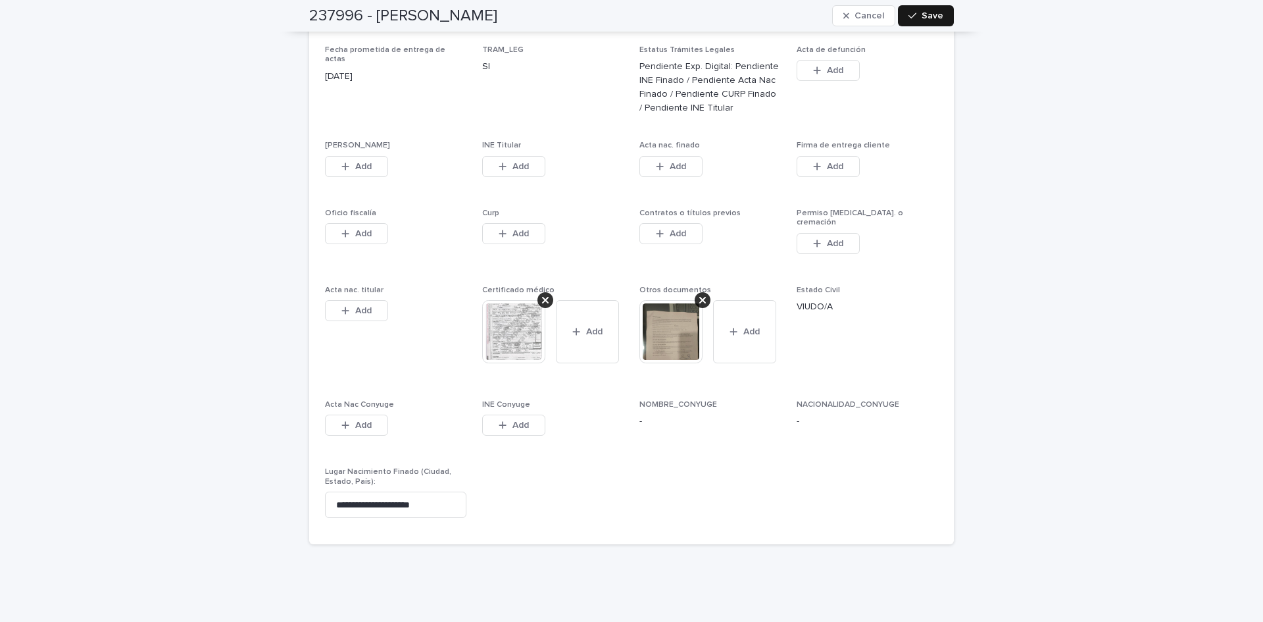
click at [915, 13] on div "button" at bounding box center [915, 15] width 13 height 9
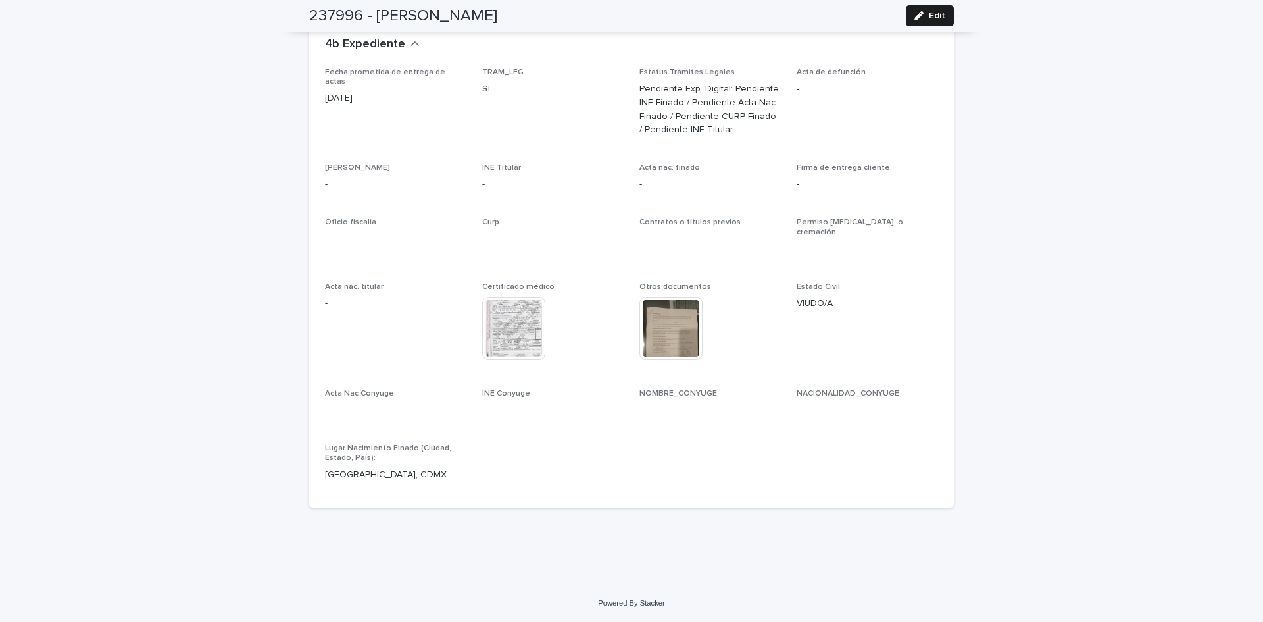
scroll to position [3257, 0]
